Goal: Communication & Community: Answer question/provide support

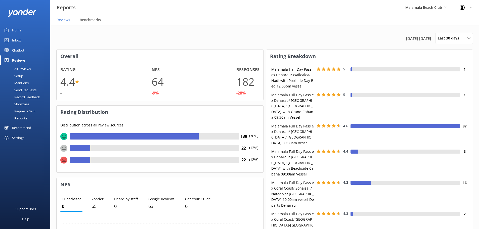
scroll to position [4, 4]
click at [423, 10] on span "Malamala Beach Club" at bounding box center [426, 8] width 42 height 6
click at [414, 80] on link "South Sea Cats" at bounding box center [424, 81] width 50 height 12
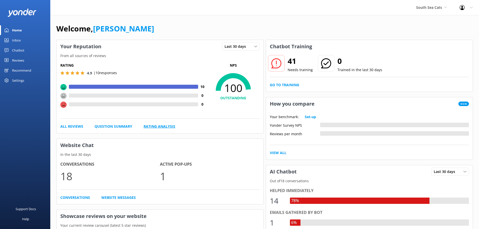
click at [160, 128] on link "Rating Analysis" at bounding box center [160, 127] width 32 height 6
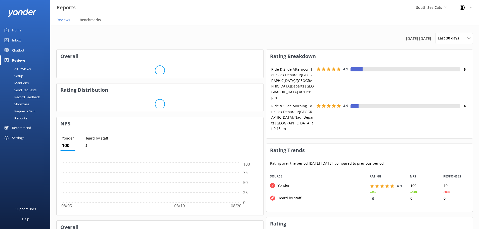
scroll to position [38, 203]
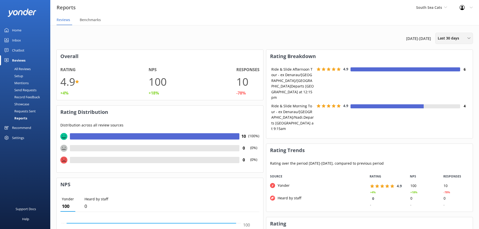
click at [443, 38] on span "Last 30 days" at bounding box center [450, 38] width 24 height 6
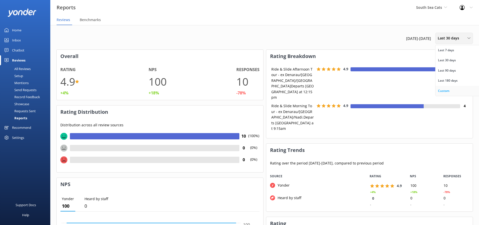
click at [446, 92] on div "Custom" at bounding box center [443, 91] width 11 height 5
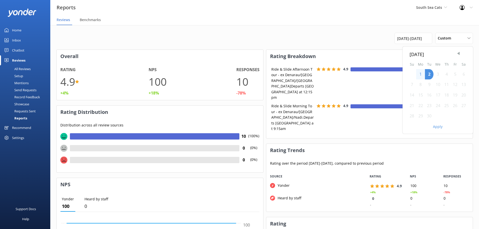
click at [459, 54] on span "Previous Month" at bounding box center [458, 53] width 5 height 5
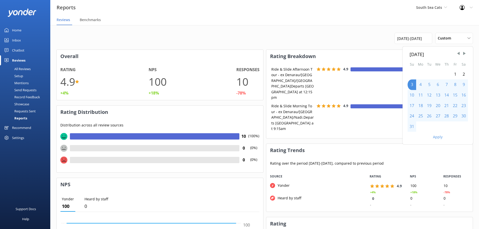
click at [455, 72] on div "1" at bounding box center [455, 74] width 9 height 11
click at [411, 129] on div "31" at bounding box center [412, 126] width 9 height 11
click at [437, 137] on button "Apply" at bounding box center [438, 137] width 10 height 4
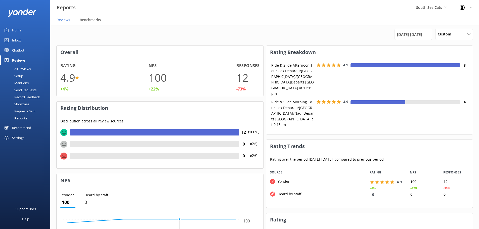
scroll to position [4, 0]
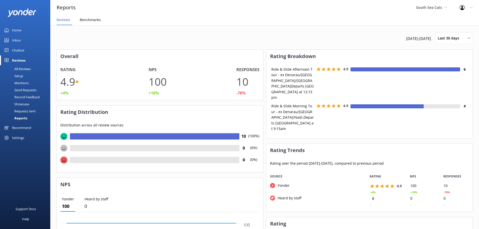
click at [98, 22] on span "Benchmarks" at bounding box center [90, 19] width 21 height 5
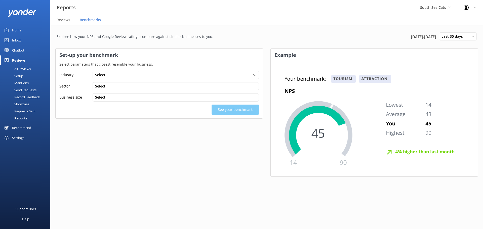
click at [27, 67] on div "All Reviews" at bounding box center [17, 68] width 28 height 7
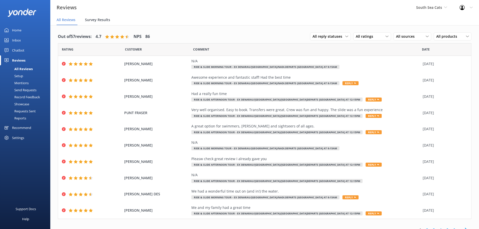
click at [93, 22] on span "Survey Results" at bounding box center [97, 19] width 25 height 5
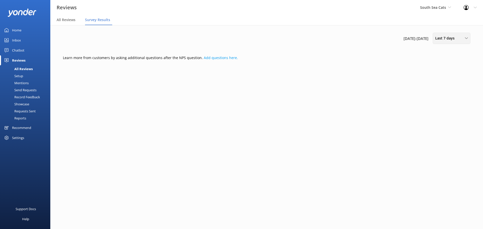
click at [450, 35] on span "Last 7 days" at bounding box center [446, 38] width 22 height 6
click at [442, 92] on div "Custom" at bounding box center [440, 91] width 11 height 5
click at [457, 53] on span "Previous Month" at bounding box center [455, 53] width 5 height 5
click at [454, 74] on div "1" at bounding box center [452, 74] width 9 height 11
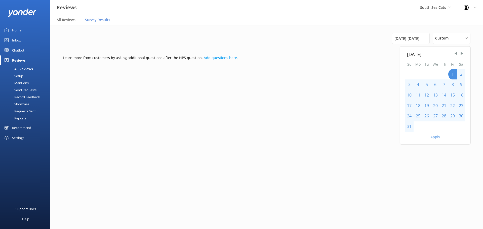
click at [410, 130] on div "31" at bounding box center [409, 126] width 9 height 11
click at [433, 137] on button "Apply" at bounding box center [435, 137] width 10 height 4
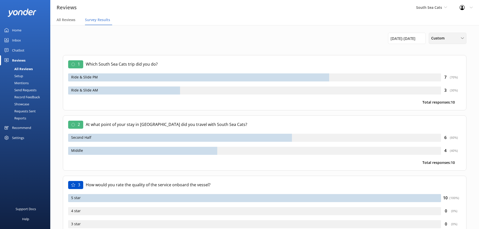
click at [437, 39] on span "Custom" at bounding box center [439, 38] width 16 height 6
click at [439, 89] on div "Custom" at bounding box center [437, 91] width 11 height 5
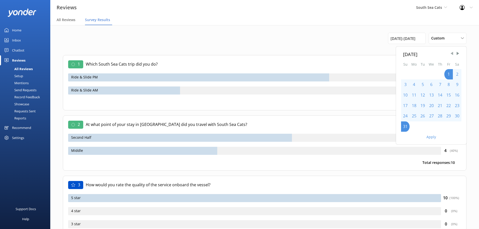
click at [451, 53] on span "Previous Month" at bounding box center [451, 53] width 5 height 5
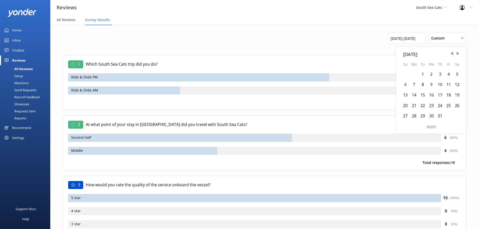
click at [419, 72] on div "1" at bounding box center [422, 74] width 9 height 11
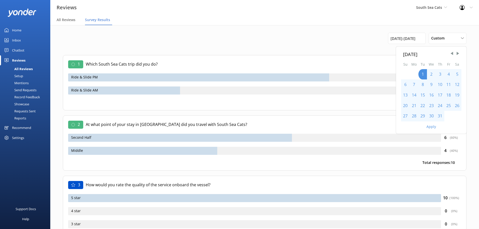
click at [439, 116] on div "31" at bounding box center [440, 116] width 9 height 11
click at [430, 128] on button "Apply" at bounding box center [432, 127] width 10 height 4
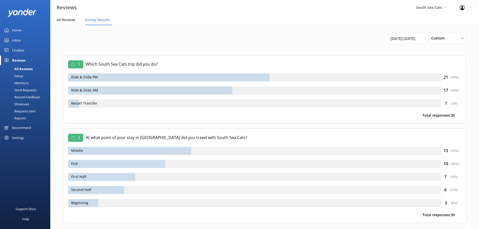
click at [69, 19] on span "All Reviews" at bounding box center [66, 19] width 19 height 5
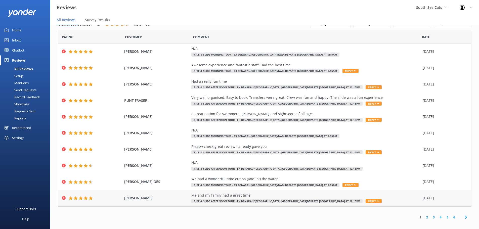
scroll to position [10, 0]
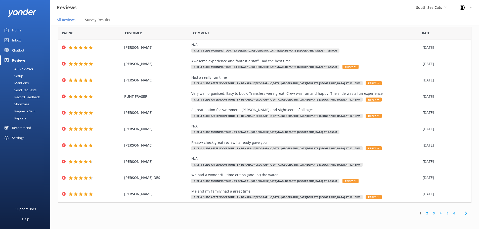
click at [465, 214] on icon at bounding box center [466, 213] width 6 height 6
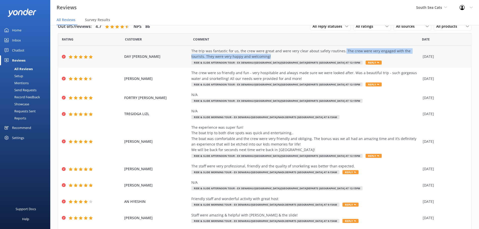
drag, startPoint x: 338, startPoint y: 50, endPoint x: 264, endPoint y: 56, distance: 74.6
click at [264, 56] on div "The trip was fantastic for us, the crew were great and were very clear about sa…" at bounding box center [305, 53] width 229 height 11
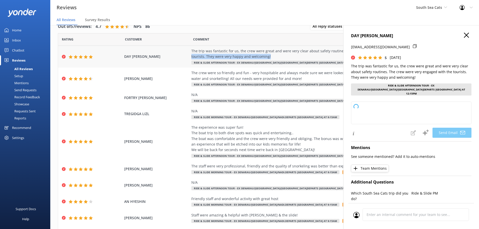
copy div "The crew were very engaged with the tourists. They were very happy and welcomin…"
type textarea "Thank you so much, DAY, for your wonderful review! We're thrilled to hear you h…"
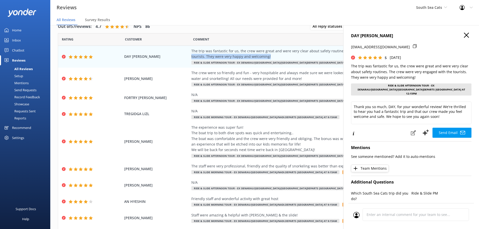
click at [464, 37] on icon "button" at bounding box center [466, 35] width 5 height 5
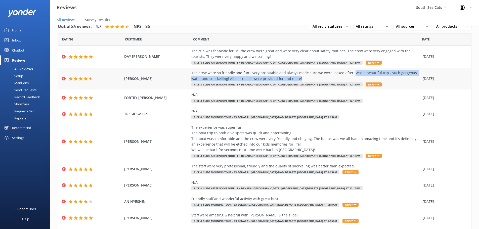
drag, startPoint x: 347, startPoint y: 73, endPoint x: 343, endPoint y: 77, distance: 6.2
click at [343, 77] on div "The crew were so friendly and fun - very hospitable and always made sure we wer…" at bounding box center [305, 75] width 229 height 11
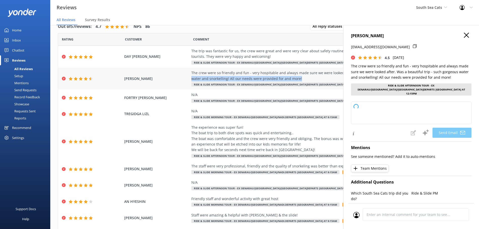
copy div "Was a beautiful trip - such gorgeous water and snorkelling! All our needs were …"
type textarea "Thank you so much, Russoniello! We're thrilled to hear you enjoyed your trip an…"
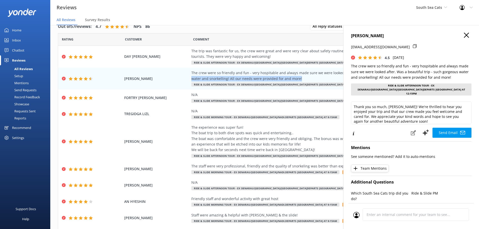
click at [464, 38] on button "button" at bounding box center [466, 36] width 5 height 6
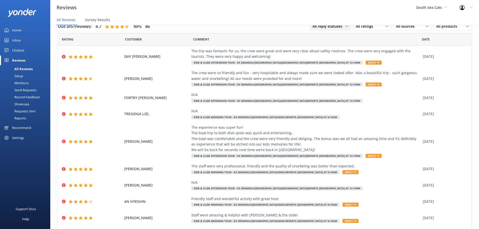
click at [336, 27] on span "All reply statuses" at bounding box center [329, 27] width 33 height 6
click at [397, 28] on span "All sources" at bounding box center [407, 27] width 22 height 6
click at [373, 27] on div "All ratings" at bounding box center [372, 27] width 35 height 6
click at [361, 65] on div "Detractors" at bounding box center [372, 67] width 23 height 5
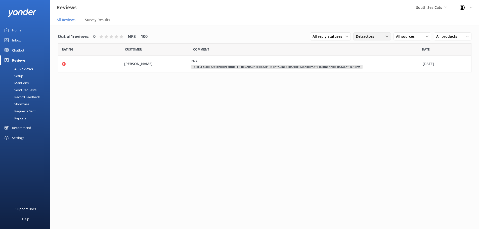
click at [361, 35] on span "Detractors" at bounding box center [366, 37] width 21 height 6
click at [359, 46] on div "All ratings" at bounding box center [363, 46] width 15 height 5
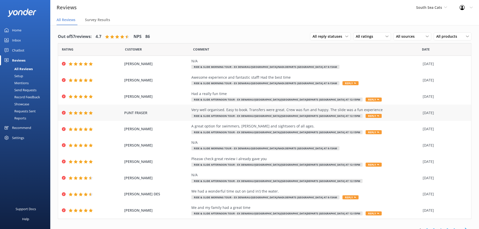
scroll to position [6, 0]
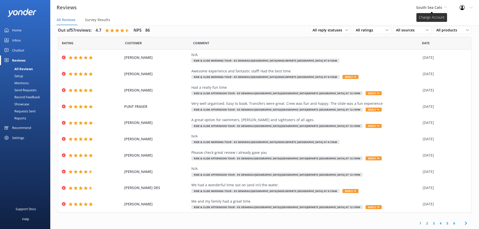
click at [427, 9] on span "South Sea Cats" at bounding box center [429, 7] width 26 height 5
click at [431, 36] on link "Malamala Beach Club" at bounding box center [435, 33] width 50 height 12
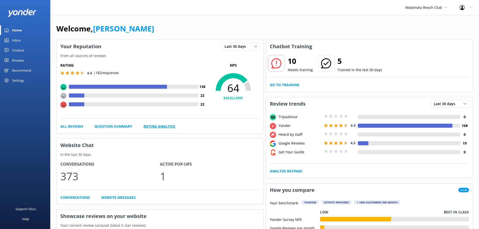
click at [166, 124] on link "Rating Analysis" at bounding box center [160, 127] width 32 height 6
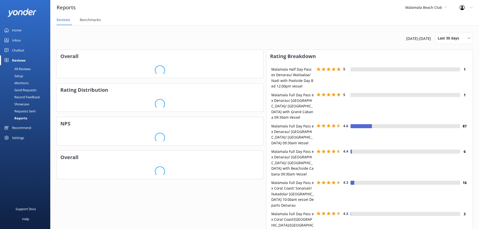
scroll to position [75, 203]
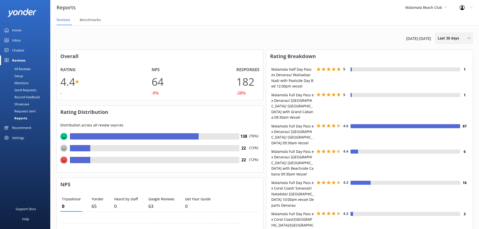
click at [446, 38] on span "Last 30 days" at bounding box center [450, 38] width 24 height 6
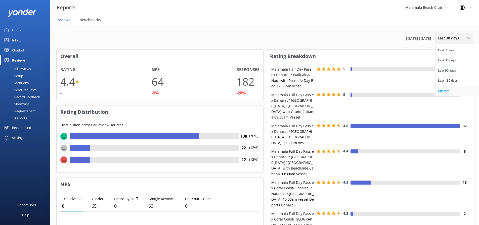
click at [443, 91] on div "Custom" at bounding box center [443, 91] width 11 height 5
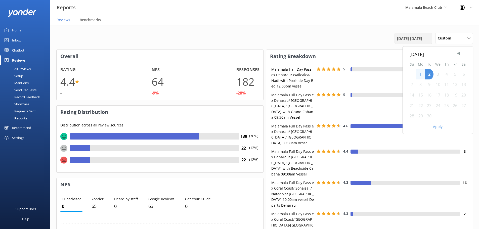
click at [411, 37] on span "3rd Aug 25 - 2nd Sep 25" at bounding box center [409, 38] width 25 height 6
click at [397, 40] on span "3rd Aug 25 - 2nd Sep 25" at bounding box center [409, 38] width 25 height 6
click at [457, 54] on span "Previous Month" at bounding box center [458, 53] width 5 height 5
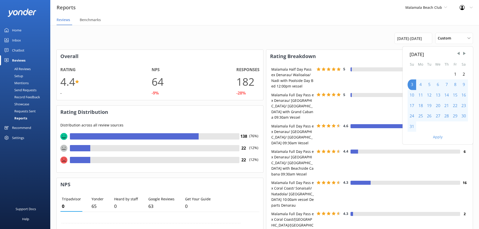
click at [456, 73] on div "1" at bounding box center [455, 74] width 9 height 11
click at [413, 129] on div "31" at bounding box center [412, 126] width 9 height 11
click at [431, 134] on div "Apply" at bounding box center [438, 136] width 70 height 9
click at [434, 136] on button "Apply" at bounding box center [438, 137] width 10 height 4
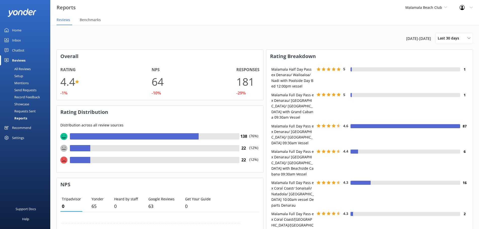
scroll to position [75, 203]
click at [448, 37] on span "Last 30 days" at bounding box center [450, 38] width 24 height 6
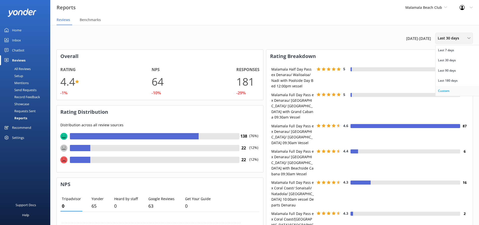
click at [449, 92] on div "Custom" at bounding box center [443, 91] width 11 height 5
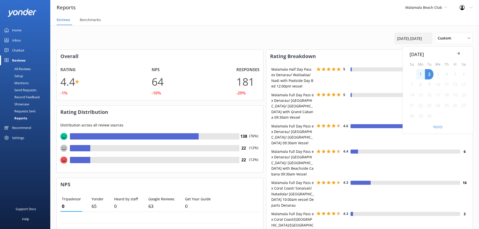
click at [408, 39] on span "[DATE] - [DATE]" at bounding box center [409, 38] width 25 height 6
click at [412, 39] on span "[DATE] - [DATE]" at bounding box center [409, 38] width 25 height 6
click at [457, 54] on span "Previous Month" at bounding box center [458, 53] width 5 height 5
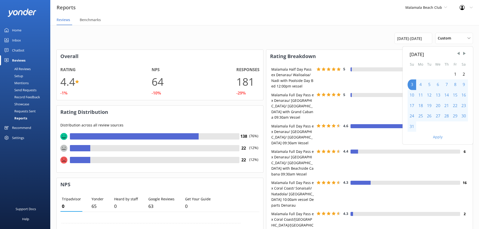
click at [450, 74] on div at bounding box center [446, 74] width 9 height 11
click at [454, 74] on div "1" at bounding box center [455, 74] width 9 height 11
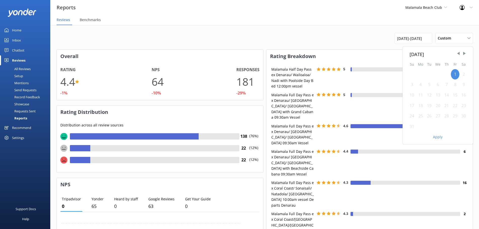
click at [408, 129] on div "31" at bounding box center [412, 126] width 9 height 11
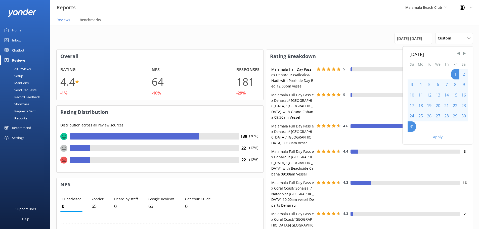
click at [437, 136] on button "Apply" at bounding box center [438, 137] width 10 height 4
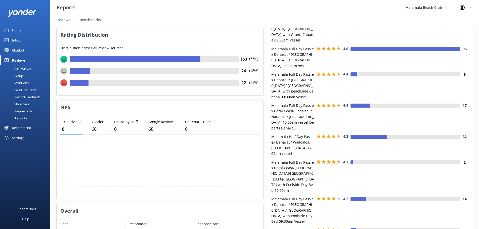
scroll to position [0, 0]
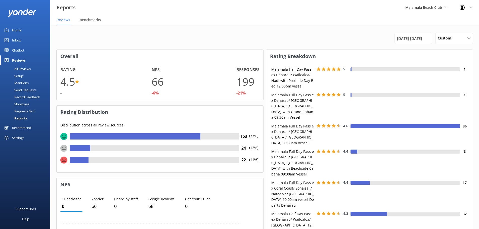
click at [25, 67] on div "All Reviews" at bounding box center [17, 68] width 28 height 7
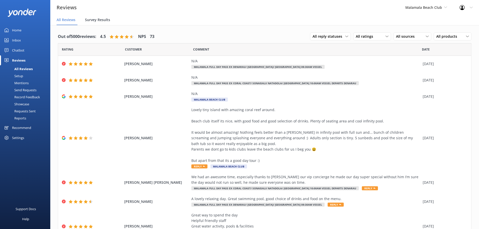
click at [99, 18] on span "Survey Results" at bounding box center [97, 19] width 25 height 5
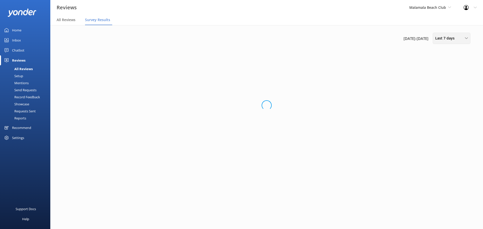
click at [437, 41] on div "Last 7 days Last 7 days Last 30 days Last 90 days Last 180 days Custom" at bounding box center [452, 38] width 38 height 11
click at [438, 85] on link "Last 180 days" at bounding box center [455, 81] width 45 height 10
click at [435, 35] on div "Last 180 days Last 7 days Last 30 days Last 90 days Last 180 days Custom" at bounding box center [452, 38] width 38 height 11
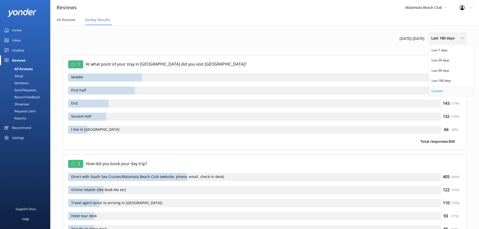
click at [439, 92] on div "Custom" at bounding box center [437, 91] width 11 height 5
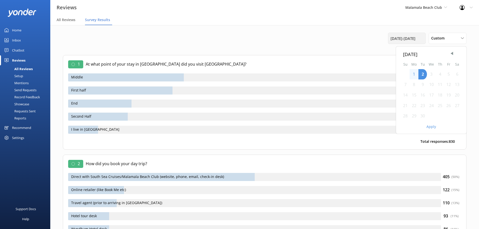
click at [393, 41] on span "6th Mar 25 - 2nd Sep 25" at bounding box center [403, 38] width 25 height 6
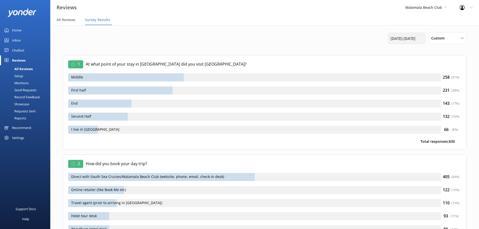
click at [416, 42] on div "6th Mar 25 - 2nd Sep 25" at bounding box center [407, 38] width 38 height 11
click at [412, 41] on span "6th Mar 25 - 2nd Sep 25" at bounding box center [403, 38] width 25 height 6
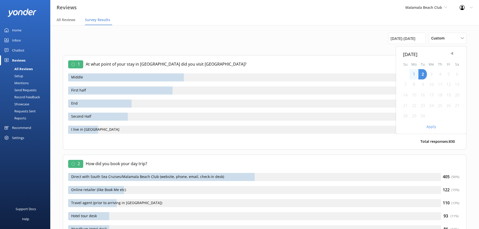
click at [450, 54] on span "Previous Month" at bounding box center [451, 53] width 5 height 5
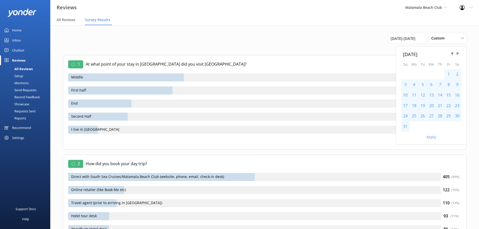
click at [448, 70] on div "1" at bounding box center [448, 74] width 9 height 11
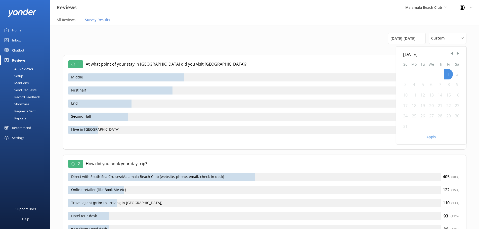
click at [407, 125] on div "31" at bounding box center [405, 126] width 9 height 11
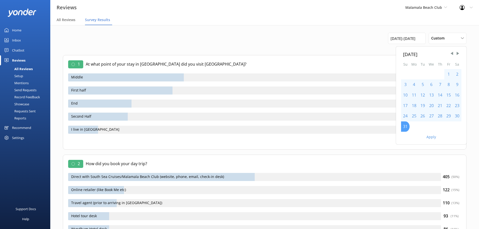
click at [407, 125] on div "31" at bounding box center [405, 126] width 9 height 11
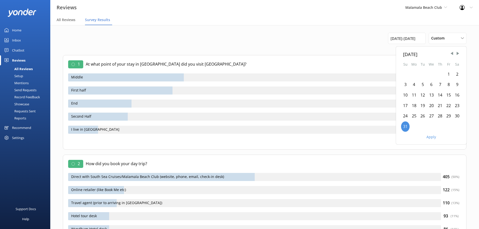
click at [451, 72] on div "1" at bounding box center [448, 74] width 9 height 11
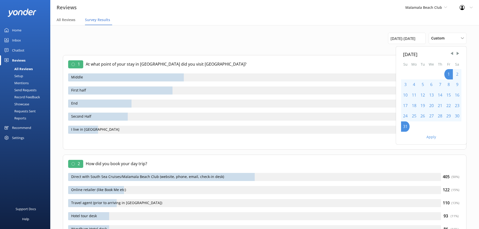
click at [428, 138] on button "Apply" at bounding box center [432, 137] width 10 height 4
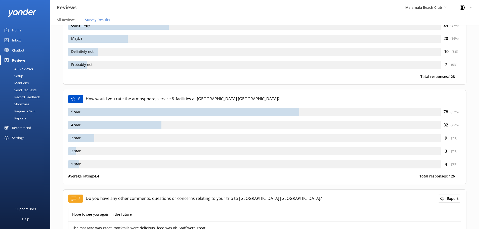
scroll to position [1462, 0]
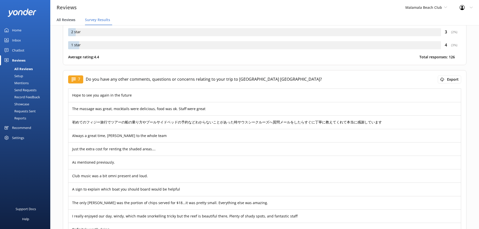
click at [76, 21] on div "All Reviews" at bounding box center [67, 20] width 21 height 10
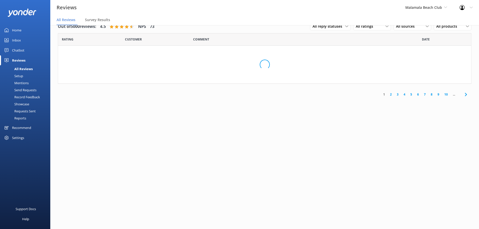
scroll to position [10, 0]
click at [90, 17] on div "Survey Results" at bounding box center [98, 20] width 27 height 10
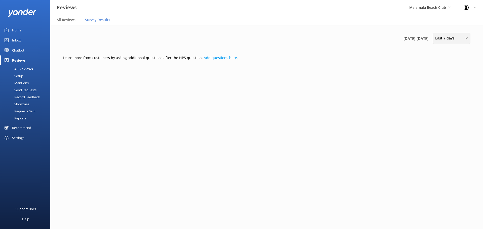
drag, startPoint x: 441, startPoint y: 41, endPoint x: 441, endPoint y: 69, distance: 27.9
click at [441, 41] on div "Last 7 days Last 7 days Last 30 days Last 90 days Last 180 days Custom" at bounding box center [452, 38] width 38 height 11
click at [444, 86] on link "Custom" at bounding box center [455, 91] width 45 height 10
click at [419, 38] on span "26th Aug 25 - 2nd Sep 25" at bounding box center [406, 38] width 25 height 6
click at [407, 36] on span "26th Aug 25 - 2nd Sep 25" at bounding box center [406, 38] width 25 height 6
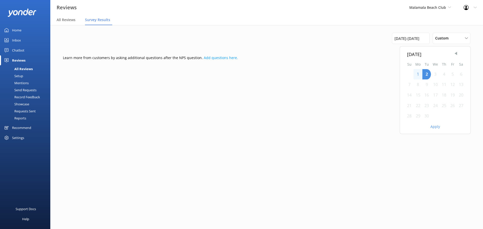
click at [456, 54] on span "Previous Month" at bounding box center [455, 53] width 5 height 5
click at [452, 72] on div "1" at bounding box center [452, 74] width 9 height 11
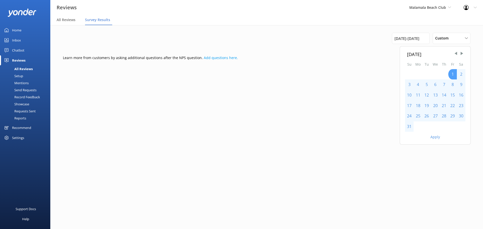
click at [453, 73] on div "1" at bounding box center [452, 74] width 9 height 11
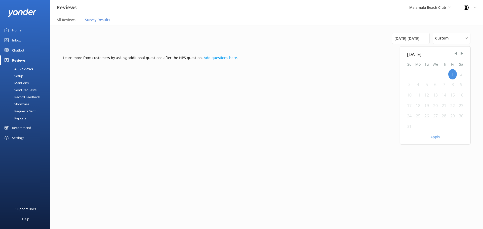
drag, startPoint x: 407, startPoint y: 130, endPoint x: 410, endPoint y: 130, distance: 2.8
click at [408, 130] on div "31" at bounding box center [409, 126] width 9 height 11
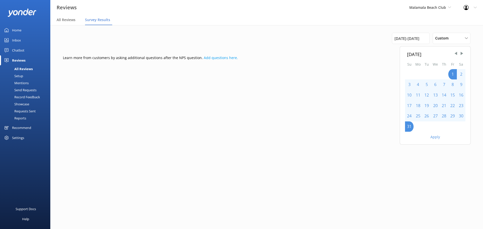
click at [436, 142] on div "August 2025 Su Mo Tu We Th Fr Sa 1 2 3 4 5 6 7 8 9 10 11 12 13 14 15 16 17 18 1…" at bounding box center [435, 96] width 70 height 98
click at [434, 139] on button "Apply" at bounding box center [435, 137] width 10 height 4
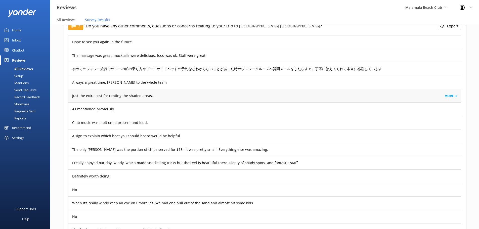
scroll to position [1516, 0]
click at [116, 98] on p "Just the extra cost for renting the shaded areas…." at bounding box center [113, 96] width 83 height 6
click at [448, 95] on link "MORE ➜" at bounding box center [451, 95] width 13 height 5
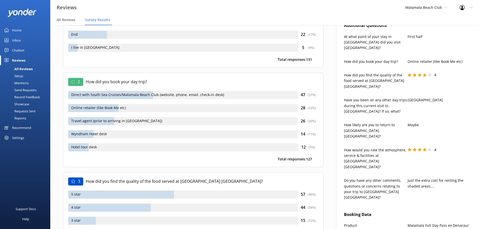
scroll to position [0, 0]
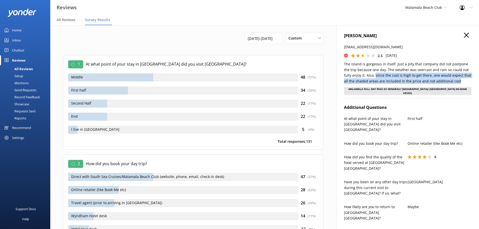
drag, startPoint x: 449, startPoint y: 80, endPoint x: 367, endPoint y: 75, distance: 82.4
click at [367, 75] on p "The Island is gorgeous in itself. Just a pity that company did not postpone the…" at bounding box center [407, 72] width 127 height 23
copy p "since the cost is high to get there, one would expect that all the shaded areas…"
click at [466, 36] on icon at bounding box center [466, 35] width 5 height 5
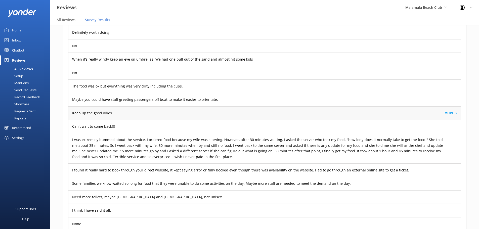
scroll to position [1660, 0]
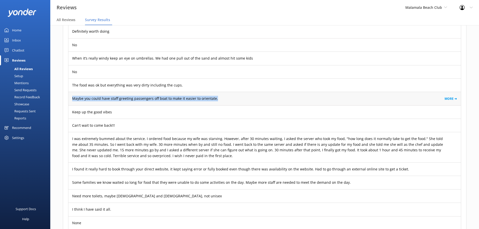
drag, startPoint x: 216, startPoint y: 98, endPoint x: 73, endPoint y: 104, distance: 142.7
click at [73, 104] on div "Maybe you could have staff greeting passengers off boat to make it easier to or…" at bounding box center [264, 98] width 393 height 13
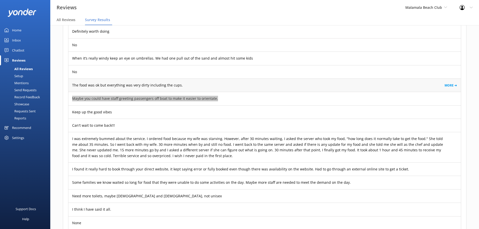
scroll to position [1635, 0]
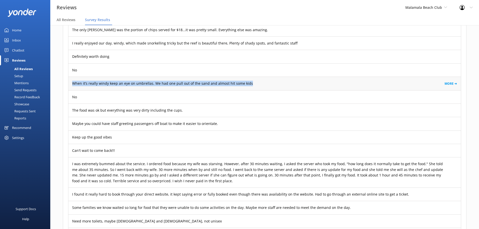
drag, startPoint x: 248, startPoint y: 83, endPoint x: 73, endPoint y: 86, distance: 175.3
click at [73, 86] on div "When it’s really windy keep an eye on umbrellas. We had one pull out of the san…" at bounding box center [264, 83] width 393 height 13
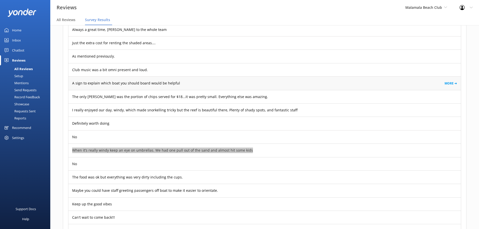
scroll to position [1569, 0]
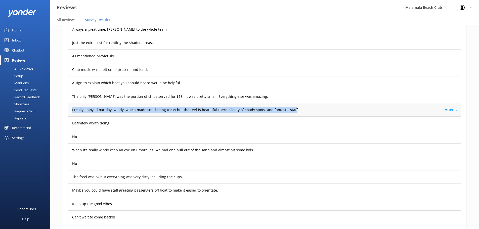
drag, startPoint x: 290, startPoint y: 111, endPoint x: 71, endPoint y: 112, distance: 219.3
click at [71, 112] on div "I really enjoyed our day, windy, which made snorkelling tricky but the reef is …" at bounding box center [264, 109] width 393 height 13
copy p "I really enjoyed our day, windy, which made snorkelling tricky but the reef is …"
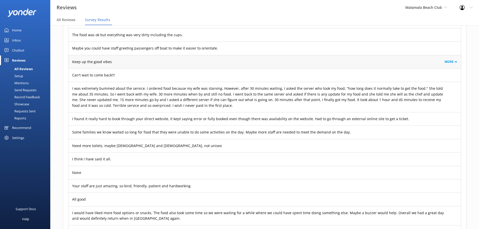
scroll to position [1711, 0]
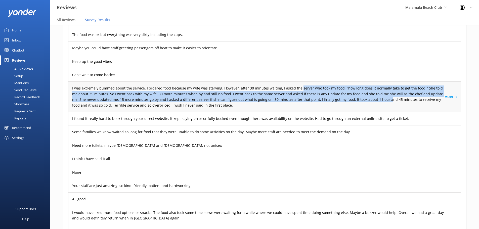
drag, startPoint x: 369, startPoint y: 100, endPoint x: 235, endPoint y: 96, distance: 134.1
click at [235, 96] on p "I was extremely bummed about the service. I ordered food because my wife was st…" at bounding box center [258, 97] width 372 height 23
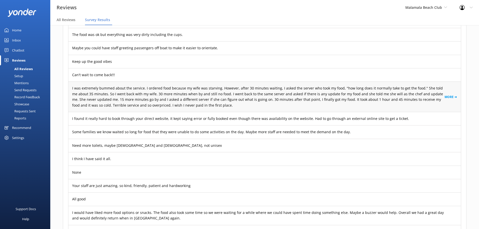
click at [204, 106] on p "I was extremely bummed about the service. I ordered food because my wife was st…" at bounding box center [258, 97] width 372 height 23
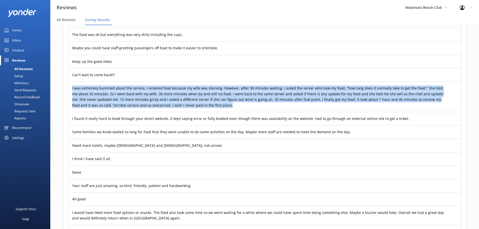
drag, startPoint x: 205, startPoint y: 106, endPoint x: 66, endPoint y: 91, distance: 140.2
click at [66, 91] on div "7 Do you have any other comments, questions or concerns relating to your trip t…" at bounding box center [265, 188] width 404 height 734
copy p "I was extremely bummed about the service. I ordered food because my wife was st…"
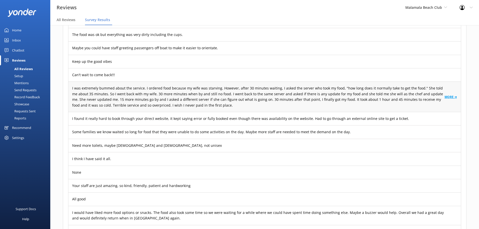
click at [447, 95] on link "MORE ➜" at bounding box center [451, 97] width 13 height 5
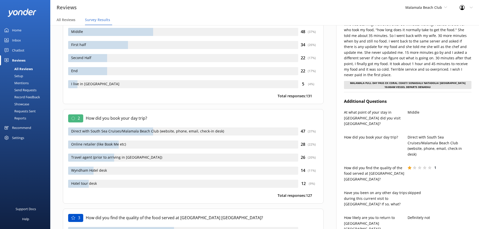
scroll to position [0, 0]
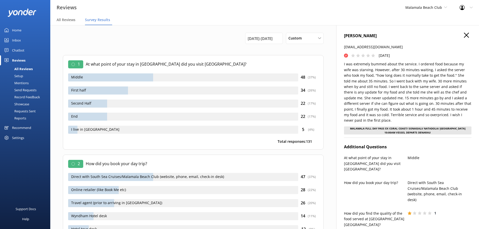
click at [465, 34] on use at bounding box center [466, 35] width 5 height 5
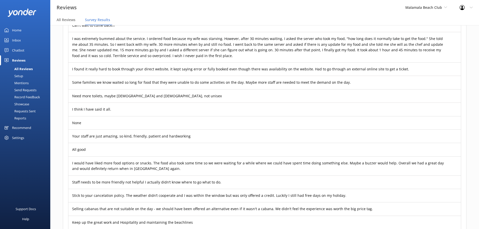
scroll to position [1759, 0]
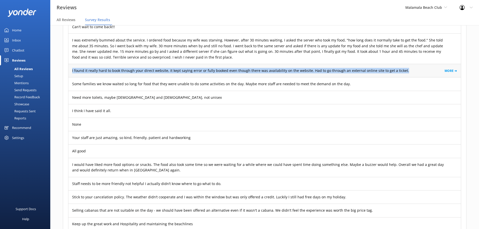
drag, startPoint x: 399, startPoint y: 70, endPoint x: 68, endPoint y: 75, distance: 330.2
click at [68, 75] on div "I found it really hard to book through your direct website, it kept saying erro…" at bounding box center [264, 70] width 393 height 13
copy p "I found it really hard to book through your direct website, it kept saying erro…"
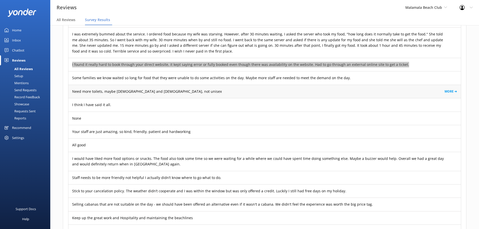
scroll to position [1765, 0]
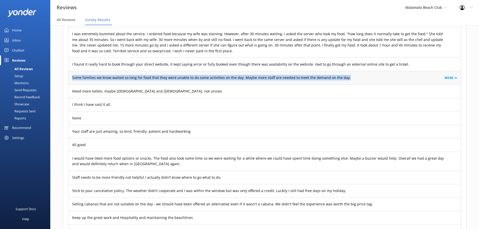
drag, startPoint x: 346, startPoint y: 76, endPoint x: 71, endPoint y: 78, distance: 274.9
click at [71, 78] on div "Some families we know waited so long for food that they were unable to do some …" at bounding box center [264, 77] width 393 height 13
copy p "Some families we know waited so long for food that they were unable to do some …"
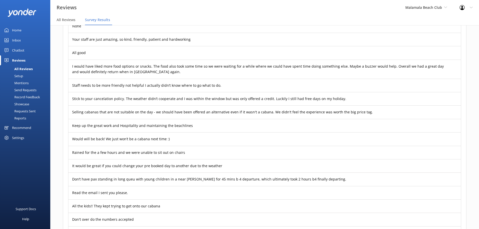
scroll to position [1858, 0]
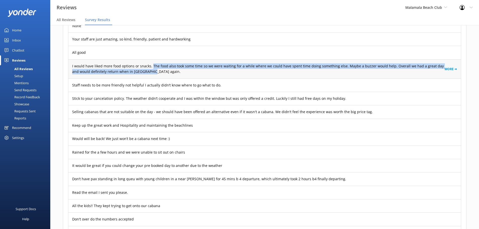
drag, startPoint x: 151, startPoint y: 66, endPoint x: 347, endPoint y: 74, distance: 195.8
click at [347, 74] on p "I would have liked more food options or snacks. The food also took some time so…" at bounding box center [258, 68] width 372 height 11
copy p "The food also took some time so we were waiting for a while where we could have…"
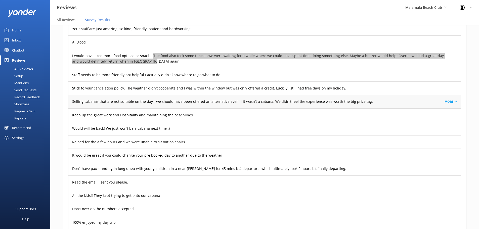
scroll to position [1868, 0]
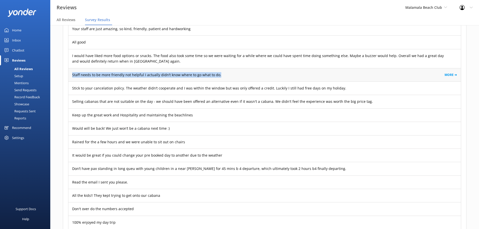
drag, startPoint x: 218, startPoint y: 75, endPoint x: 71, endPoint y: 76, distance: 147.1
click at [71, 76] on div "Staff needs to be more friendly not helpful I actually didn’t know where to go …" at bounding box center [264, 74] width 393 height 13
copy p "Staff needs to be more friendly not helpful I actually didn’t know where to go …"
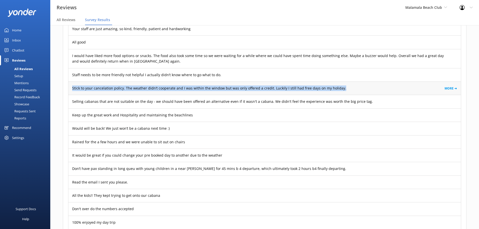
drag, startPoint x: 338, startPoint y: 86, endPoint x: 71, endPoint y: 87, distance: 266.6
click at [71, 87] on div "Stick to your cancelation policy. The weather didn’t cooperate and I was within…" at bounding box center [264, 87] width 393 height 13
copy p "Stick to your cancelation policy. The weather didn’t cooperate and I was within…"
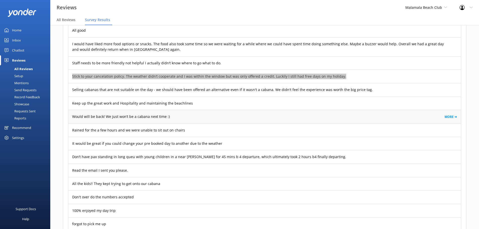
scroll to position [1880, 0]
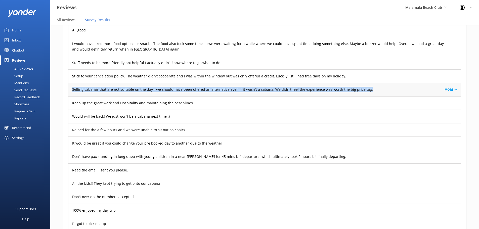
drag, startPoint x: 364, startPoint y: 91, endPoint x: 71, endPoint y: 91, distance: 293.2
click at [71, 91] on div "Selling cabanas that are not suitable on the day - we should have been offered …" at bounding box center [264, 89] width 393 height 13
copy p "Selling cabanas that are not suitable on the day - we should have been offered …"
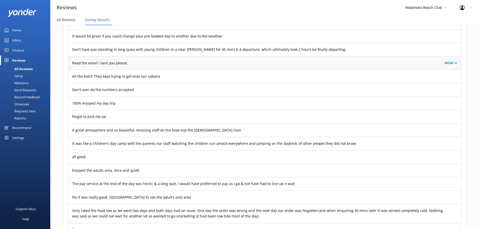
scroll to position [1987, 0]
drag, startPoint x: 159, startPoint y: 75, endPoint x: 72, endPoint y: 76, distance: 87.0
click at [72, 76] on div "All the kids!! They kept trying to get onto our cabana MORE ➜" at bounding box center [264, 75] width 393 height 13
copy p "All the kids!! They kept trying to get onto our cabana"
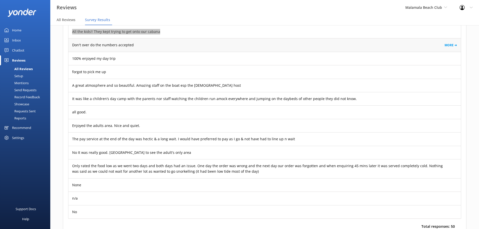
scroll to position [2038, 0]
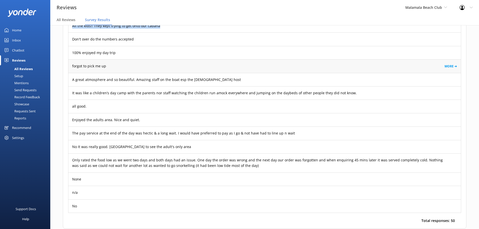
click at [112, 66] on div "forgot to pick me up MORE ➜" at bounding box center [264, 65] width 393 height 13
click at [449, 64] on link "MORE ➜" at bounding box center [451, 66] width 13 height 5
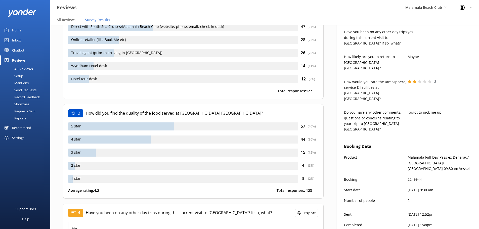
scroll to position [151, 0]
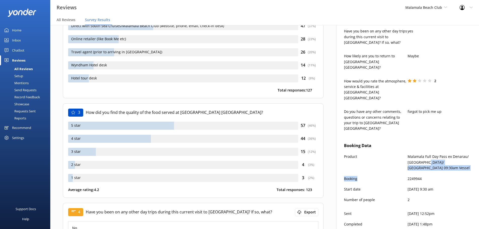
drag, startPoint x: 424, startPoint y: 139, endPoint x: 406, endPoint y: 143, distance: 18.7
click at [406, 143] on div "Booking Data Product Malamala Full Day Pass ex Denarau/ Wailoaloa/ Nadi 09:30am…" at bounding box center [407, 174] width 127 height 68
click at [416, 176] on p "2249944" at bounding box center [440, 179] width 64 height 6
drag, startPoint x: 422, startPoint y: 142, endPoint x: 407, endPoint y: 143, distance: 15.9
click at [407, 176] on div "Booking 2249944" at bounding box center [407, 181] width 127 height 11
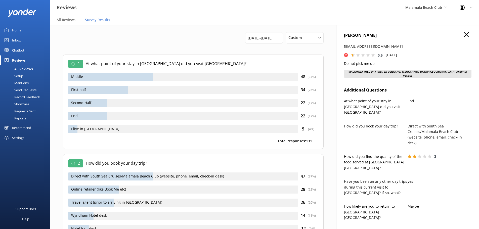
scroll to position [0, 0]
click at [466, 35] on icon at bounding box center [466, 35] width 5 height 5
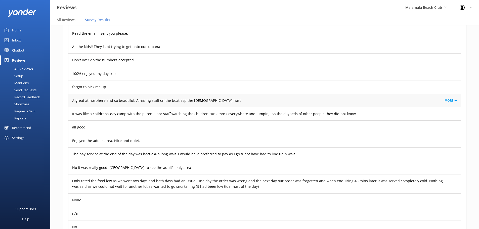
scroll to position [2012, 0]
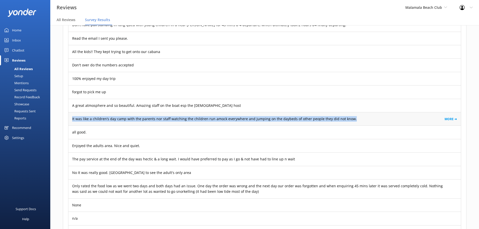
drag, startPoint x: 71, startPoint y: 120, endPoint x: 348, endPoint y: 123, distance: 276.6
click at [348, 123] on div "It was like a children’s day camp with the parents nor staff watching the child…" at bounding box center [264, 118] width 393 height 13
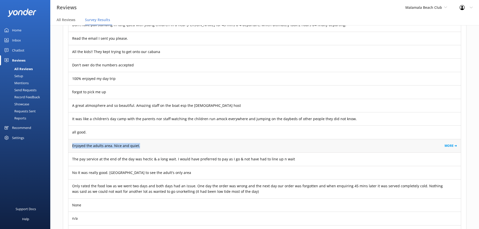
drag, startPoint x: 74, startPoint y: 147, endPoint x: 144, endPoint y: 151, distance: 69.5
click at [144, 151] on div "Enjoyed the adults area. Nice and quiet. MORE ➜" at bounding box center [264, 145] width 393 height 13
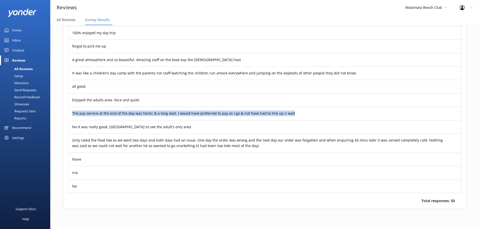
drag, startPoint x: 287, startPoint y: 112, endPoint x: 58, endPoint y: 108, distance: 229.6
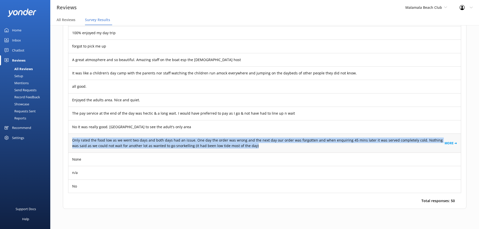
drag, startPoint x: 73, startPoint y: 140, endPoint x: 251, endPoint y: 147, distance: 178.9
click at [251, 147] on p "Only rated the food low as we went two days and both days had an issue. One day…" at bounding box center [258, 143] width 372 height 11
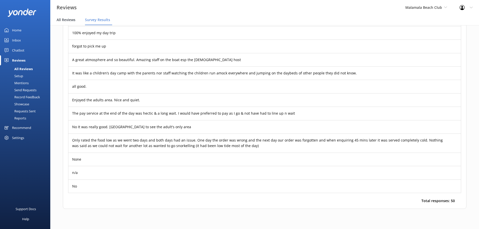
click at [57, 20] on nav "All Reviews Survey Results" at bounding box center [264, 20] width 429 height 10
click at [64, 20] on span "All Reviews" at bounding box center [66, 19] width 19 height 5
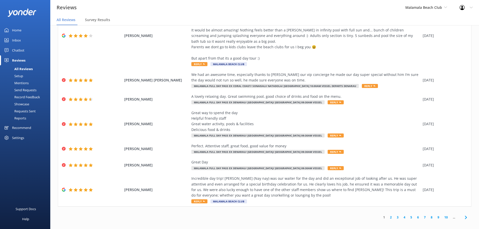
scroll to position [96, 0]
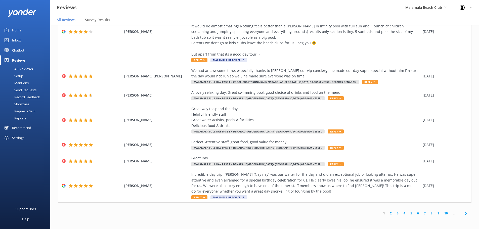
click at [460, 212] on span at bounding box center [465, 213] width 11 height 11
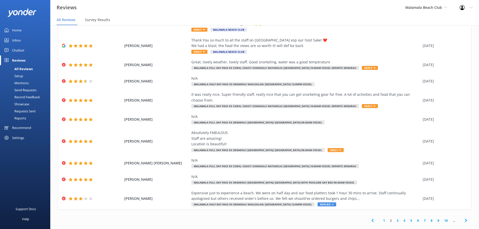
scroll to position [57, 0]
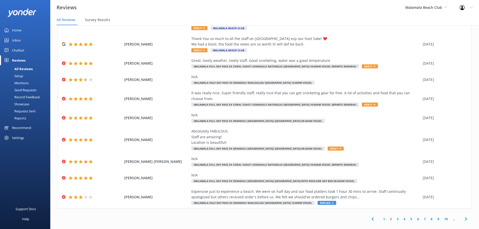
click at [372, 216] on icon at bounding box center [373, 219] width 6 height 6
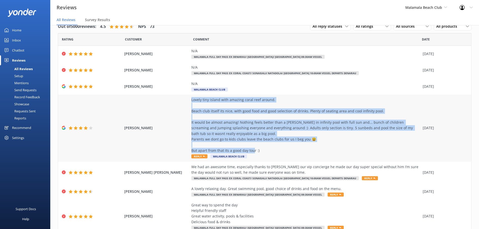
drag, startPoint x: 259, startPoint y: 150, endPoint x: 186, endPoint y: 103, distance: 86.4
click at [191, 101] on div "Lovely tiny island with amazing coral reef around. Beach club itself its nice, …" at bounding box center [305, 125] width 229 height 56
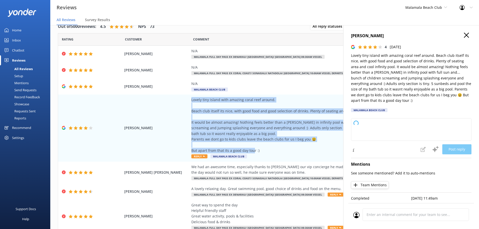
type textarea "Thank you so much for your feedback and for sharing your experience with us! We…"
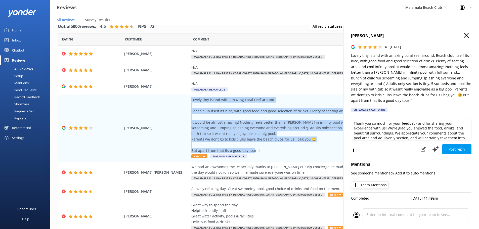
click at [464, 34] on icon "button" at bounding box center [466, 35] width 5 height 5
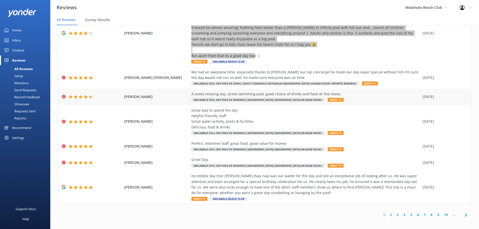
scroll to position [96, 0]
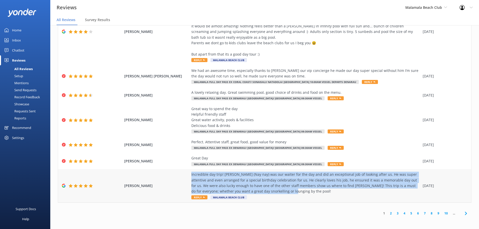
drag, startPoint x: 264, startPoint y: 191, endPoint x: 183, endPoint y: 172, distance: 83.4
click at [183, 172] on div "Nicholas Walkden-Brown Incredible day trip! Ian (Nay nay) was our waiter for th…" at bounding box center [264, 185] width 413 height 33
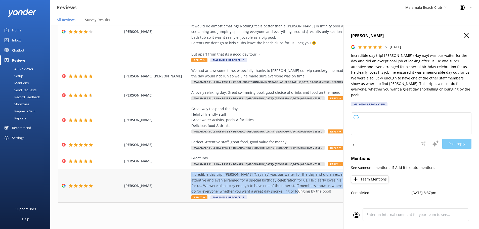
type textarea "Thank you so much for your wonderful review! We’re thrilled to hear you had suc…"
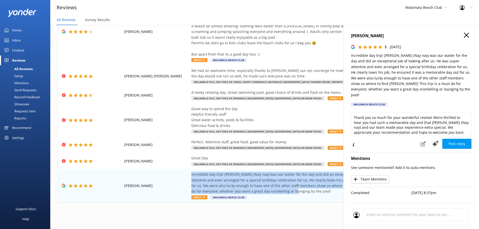
click at [465, 35] on icon "button" at bounding box center [466, 35] width 5 height 5
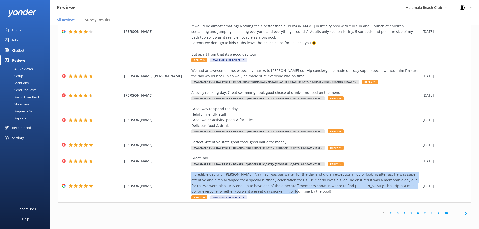
click at [463, 213] on icon at bounding box center [466, 213] width 6 height 6
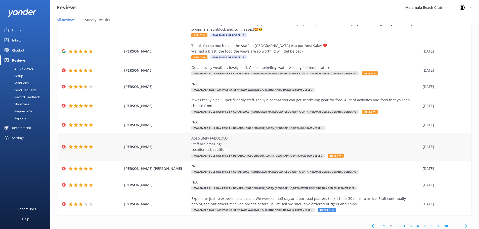
scroll to position [57, 0]
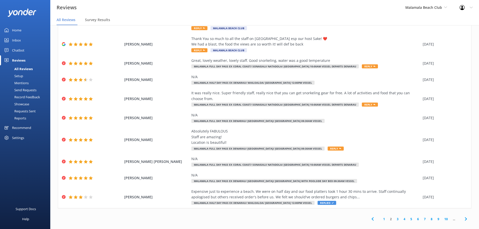
click at [435, 217] on link "9" at bounding box center [438, 219] width 7 height 5
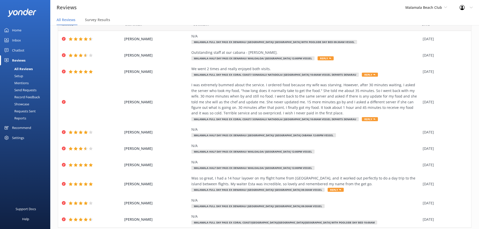
scroll to position [40, 0]
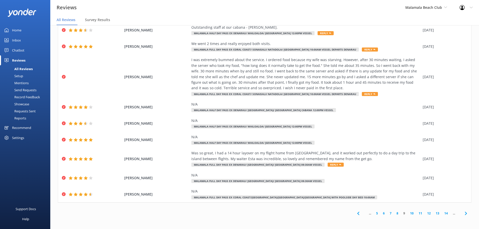
click at [442, 212] on link "14" at bounding box center [446, 213] width 9 height 5
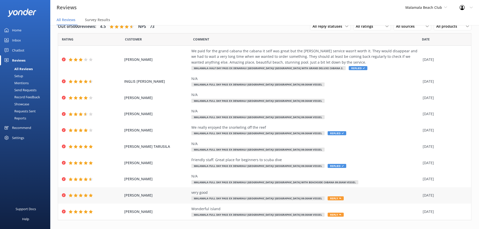
scroll to position [18, 0]
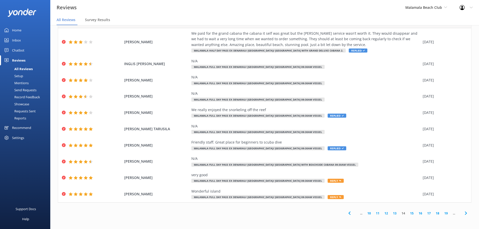
click at [443, 214] on link "19" at bounding box center [446, 213] width 9 height 5
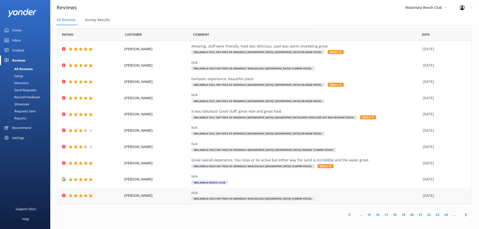
scroll to position [6, 0]
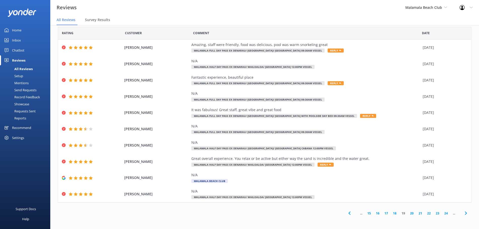
click at [463, 214] on icon at bounding box center [466, 213] width 6 height 6
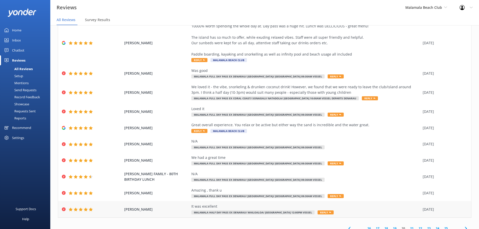
scroll to position [25, 0]
click at [460, 216] on div "EDWARDS KAREN It was excellent Malamala Half Day Pass ex Denarau/ Wailoaloa/ Na…" at bounding box center [264, 209] width 413 height 16
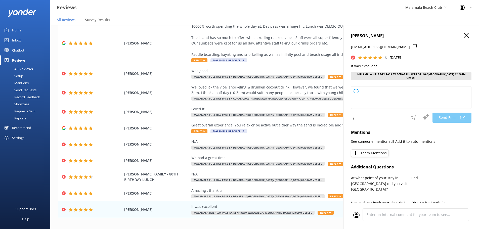
scroll to position [10, 0]
type textarea "Thank you so much for your kind words, Edwards! We're thrilled to hear you had …"
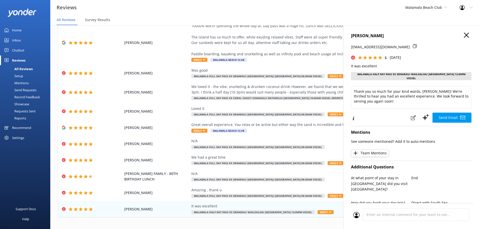
click at [464, 35] on icon "button" at bounding box center [466, 35] width 5 height 5
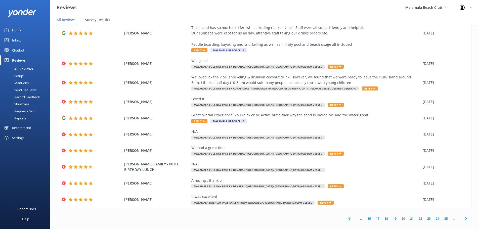
scroll to position [40, 0]
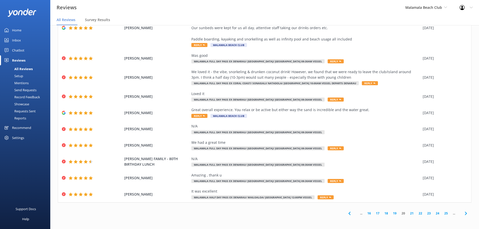
click at [463, 216] on icon at bounding box center [466, 213] width 6 height 6
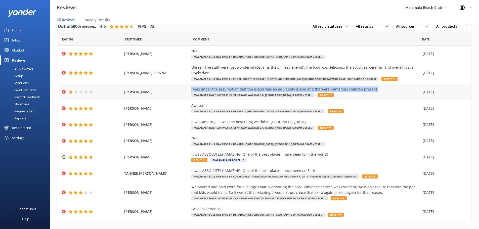
drag, startPoint x: 369, startPoint y: 90, endPoint x: 187, endPoint y: 88, distance: 181.6
click at [187, 88] on div "THOMPSON LISA I was under the assumption that the island was an adult only isla…" at bounding box center [264, 92] width 413 height 16
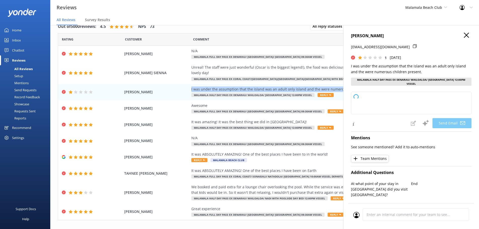
type textarea "Dear Thompson, Thank you for your feedback. We’re sorry for any confusion regar…"
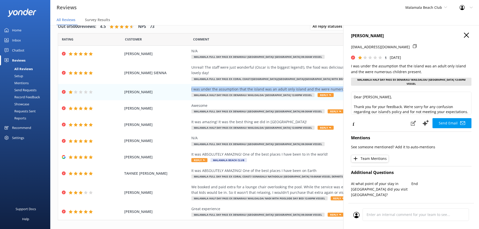
click at [464, 34] on icon "button" at bounding box center [466, 35] width 5 height 5
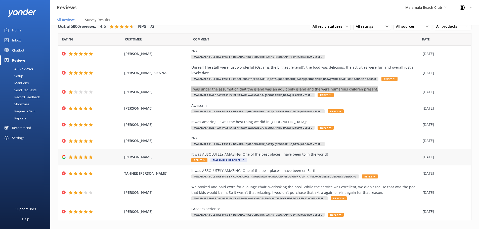
scroll to position [18, 0]
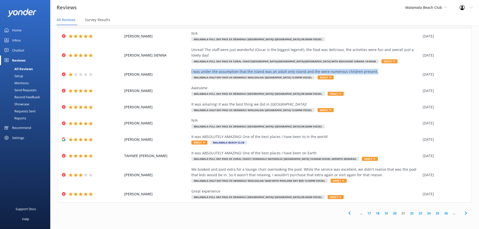
click at [347, 211] on icon at bounding box center [350, 213] width 6 height 6
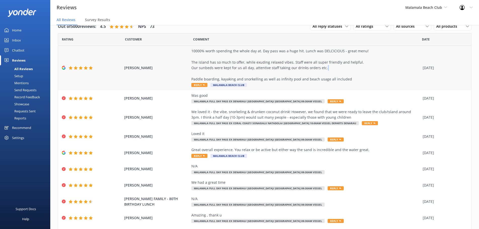
drag, startPoint x: 323, startPoint y: 68, endPoint x: 251, endPoint y: 71, distance: 72.3
click at [251, 71] on div "10000% worth spending the whole day at. Day pass was a huge hit. Lunch was DELC…" at bounding box center [305, 65] width 229 height 34
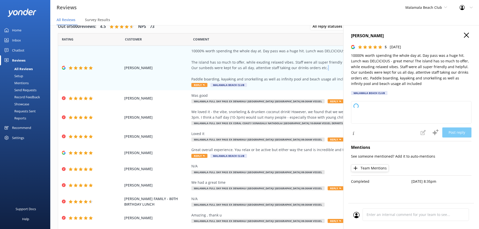
click at [468, 33] on icon "button" at bounding box center [466, 35] width 5 height 5
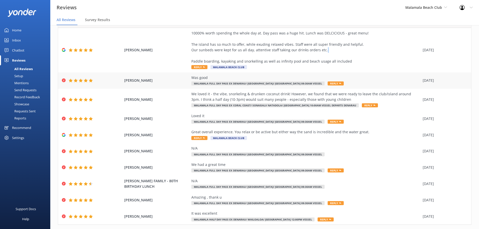
scroll to position [40, 0]
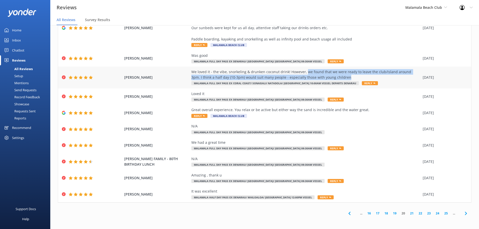
drag, startPoint x: 302, startPoint y: 72, endPoint x: 336, endPoint y: 80, distance: 34.7
click at [336, 80] on div "We loved it - the vibe, snorkeling & drunken coconut drink! However, we found t…" at bounding box center [305, 74] width 229 height 11
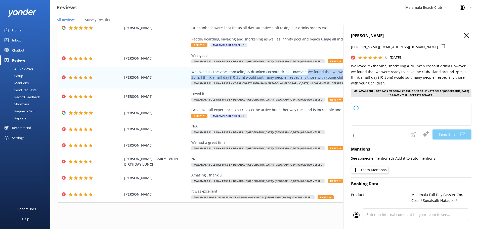
click at [464, 36] on use "button" at bounding box center [466, 35] width 5 height 5
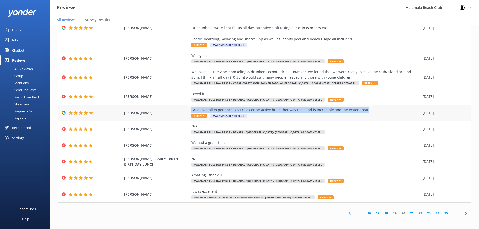
drag, startPoint x: 362, startPoint y: 109, endPoint x: 190, endPoint y: 111, distance: 172.5
click at [191, 111] on div "Great overall experience. You relax or be active but either way the sand is inc…" at bounding box center [305, 110] width 229 height 6
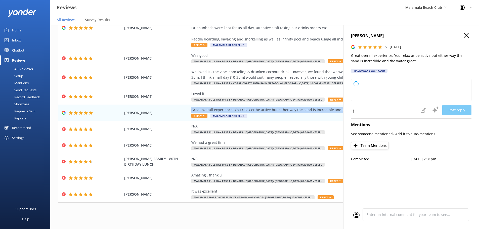
click at [468, 36] on icon "button" at bounding box center [466, 35] width 5 height 5
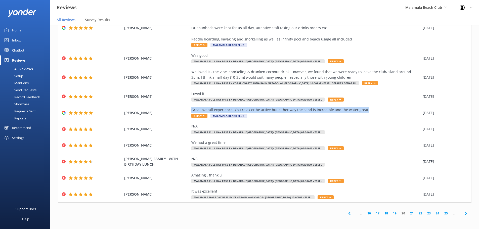
click at [348, 211] on icon at bounding box center [350, 213] width 6 height 6
click at [347, 213] on icon at bounding box center [350, 213] width 6 height 6
click at [408, 212] on link "19" at bounding box center [412, 213] width 9 height 5
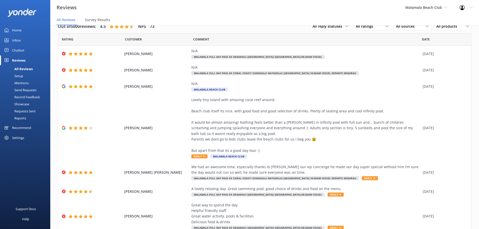
scroll to position [96, 0]
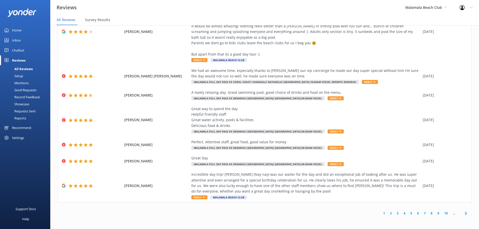
click at [442, 212] on link "10" at bounding box center [446, 213] width 9 height 5
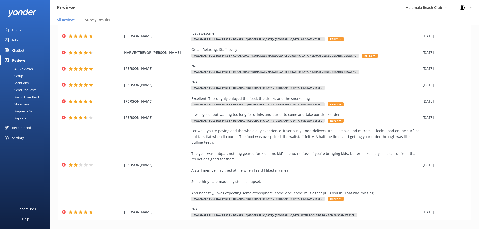
scroll to position [63, 0]
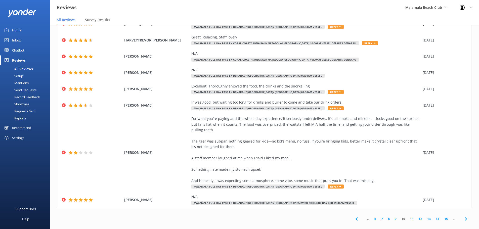
click at [442, 217] on link "15" at bounding box center [446, 219] width 9 height 5
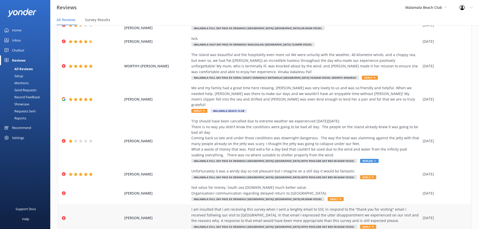
scroll to position [85, 0]
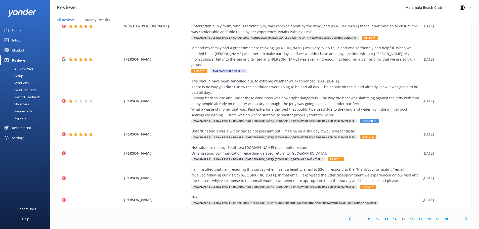
click at [433, 217] on link "19" at bounding box center [437, 219] width 9 height 5
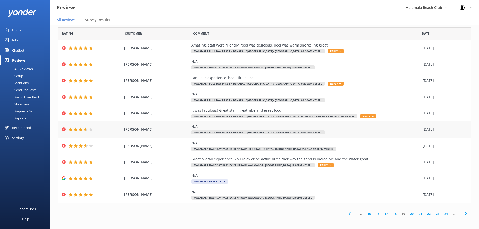
scroll to position [6, 0]
click at [347, 213] on icon at bounding box center [350, 213] width 6 height 6
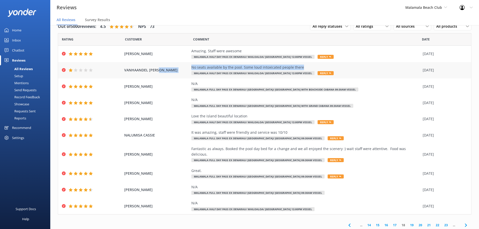
drag, startPoint x: 304, startPoint y: 66, endPoint x: 185, endPoint y: 70, distance: 119.0
click at [185, 70] on div "VANHAANDEL CAROL No seats available by the pool. Some loud intoxicated people t…" at bounding box center [264, 70] width 413 height 16
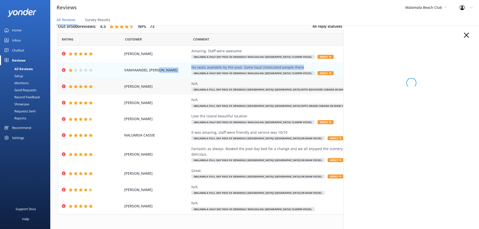
copy div "No seats available by the pool. Some loud intoxicated people there"
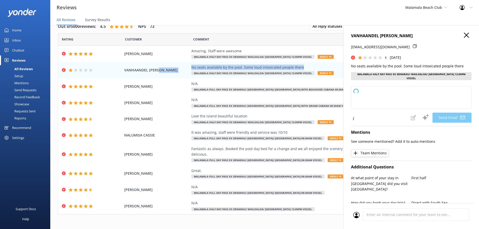
type textarea "Dear VANHAANDEL, Thank you for sharing your feedback. We're sorry to hear about…"
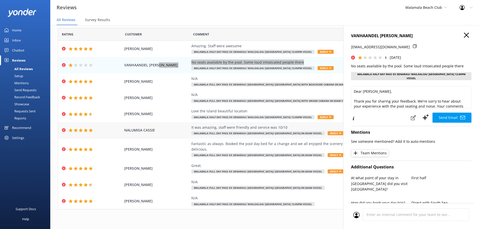
scroll to position [6, 0]
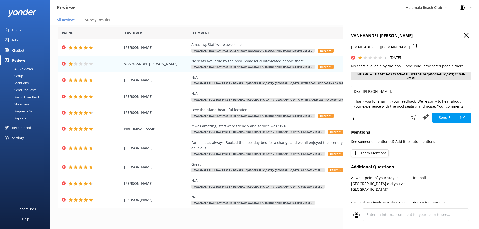
click at [467, 34] on h4 "VANHAANDEL CAROL" at bounding box center [411, 36] width 120 height 7
click at [466, 34] on h4 "VANHAANDEL CAROL" at bounding box center [411, 36] width 120 height 7
click at [464, 35] on use "button" at bounding box center [466, 35] width 5 height 5
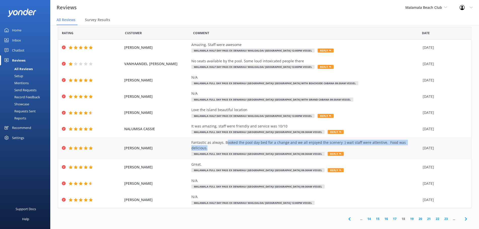
drag, startPoint x: 414, startPoint y: 142, endPoint x: 227, endPoint y: 144, distance: 186.9
click at [223, 142] on div "Fantastic as always. Booked the pool day bed for a change and we all enjoyed th…" at bounding box center [305, 145] width 229 height 11
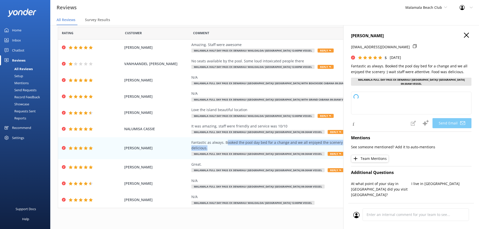
click at [464, 35] on icon "button" at bounding box center [466, 35] width 5 height 5
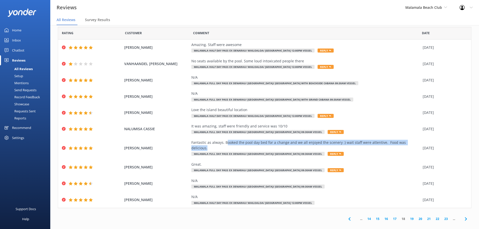
click at [347, 216] on icon at bounding box center [350, 219] width 6 height 6
click at [408, 217] on link "17" at bounding box center [412, 219] width 9 height 5
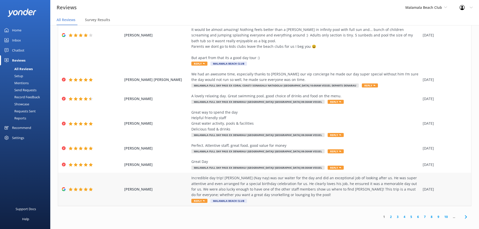
scroll to position [10, 0]
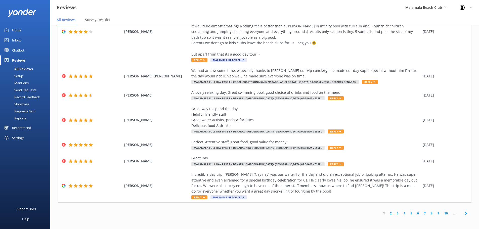
click at [442, 214] on link "10" at bounding box center [446, 213] width 9 height 5
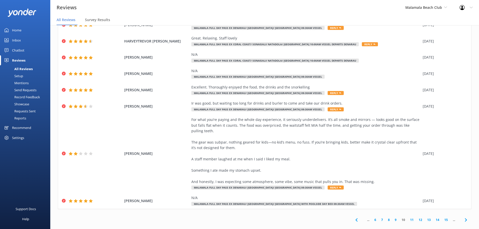
scroll to position [63, 0]
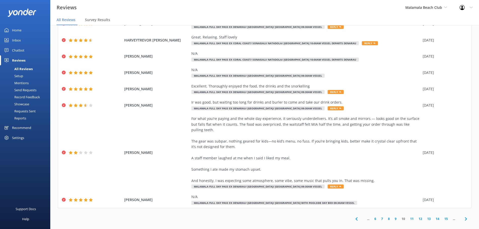
click at [442, 217] on link "15" at bounding box center [446, 219] width 9 height 5
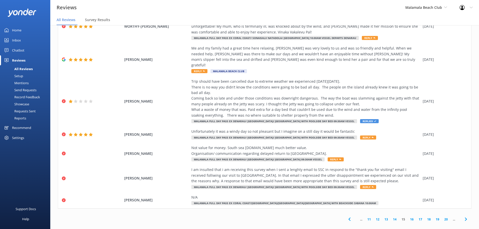
scroll to position [85, 0]
click at [416, 217] on link "17" at bounding box center [420, 219] width 9 height 5
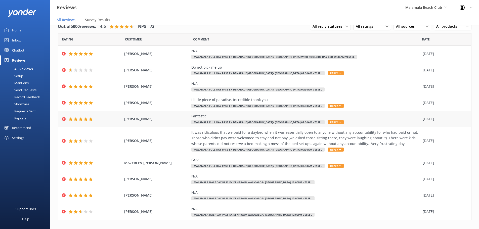
scroll to position [18, 0]
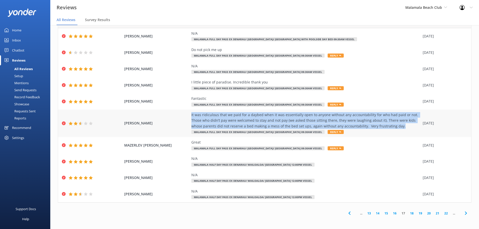
drag, startPoint x: 188, startPoint y: 115, endPoint x: 402, endPoint y: 125, distance: 214.0
click at [402, 125] on div "[PERSON_NAME] It was ridiculous that we paid for a daybed when it was essential…" at bounding box center [264, 124] width 413 height 28
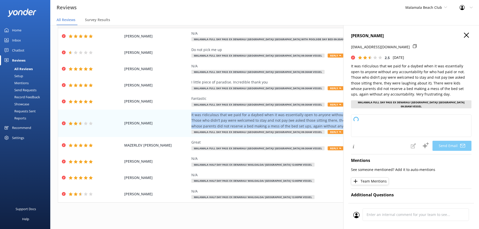
copy div "It was ridiculous that we paid for a daybed when it was essentially open to any…"
type textarea "Dear [PERSON_NAME], Thank you for sharing your feedback. We’re very sorry to he…"
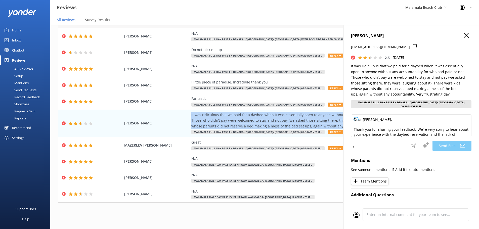
click at [464, 34] on icon "button" at bounding box center [466, 35] width 5 height 5
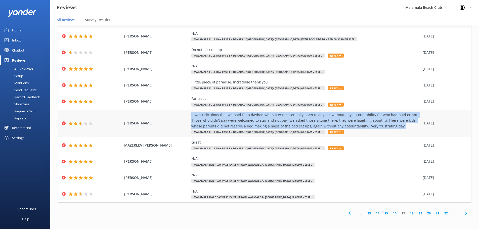
click at [400, 125] on div "It was ridiculous that we paid for a daybed when it was essentially open to any…" at bounding box center [305, 120] width 229 height 17
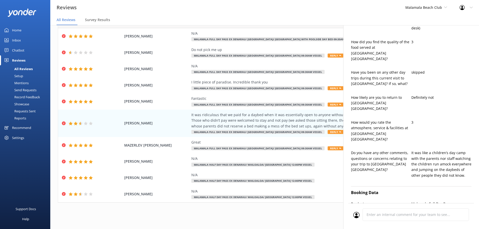
scroll to position [226, 0]
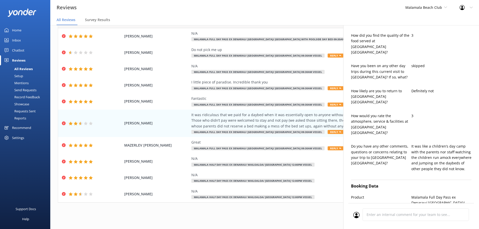
type textarea "Dear Mielke, Thank you for sharing your feedback. We sincerely apologize for th…"
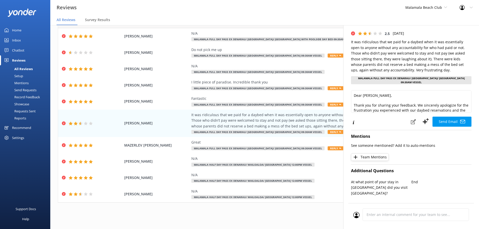
scroll to position [0, 0]
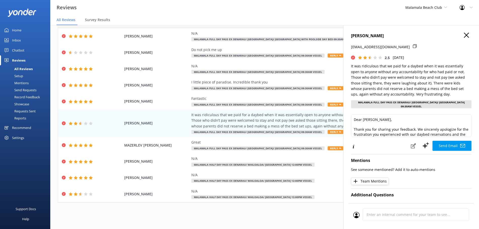
click at [464, 37] on button "button" at bounding box center [466, 36] width 5 height 6
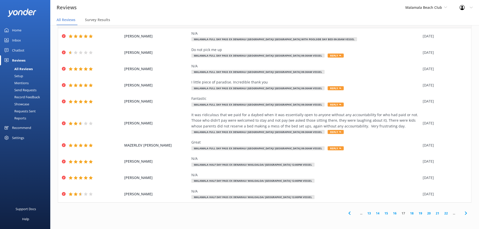
click at [348, 213] on icon at bounding box center [350, 213] width 6 height 6
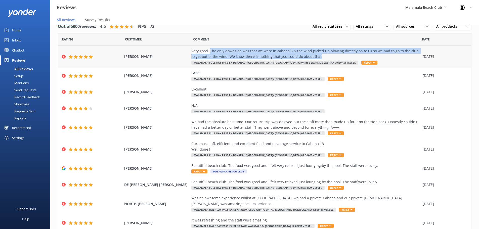
drag, startPoint x: 207, startPoint y: 51, endPoint x: 321, endPoint y: 57, distance: 113.6
click at [321, 57] on div "Very good. The only downside was that we were in cabana 5 & the wind picked up …" at bounding box center [305, 53] width 229 height 11
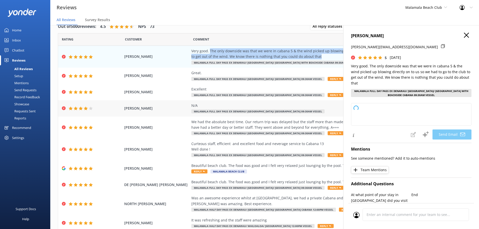
copy div "The only downside was that we were in cabana 5 & the wind picked up blowing dir…"
type textarea "Thank you so much for your wonderful review, Herlihy! We're glad you enjoyed yo…"
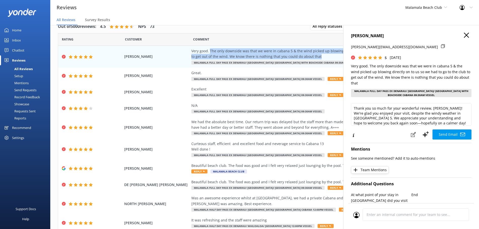
click at [464, 34] on icon "button" at bounding box center [466, 35] width 5 height 5
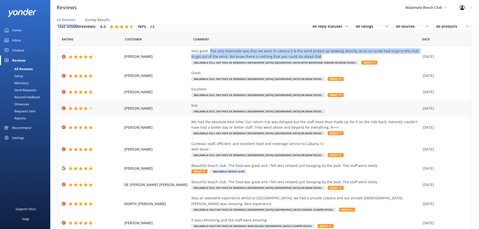
scroll to position [23, 0]
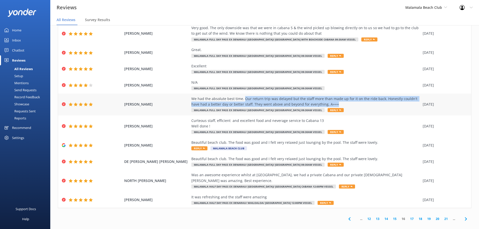
drag, startPoint x: 241, startPoint y: 99, endPoint x: 330, endPoint y: 106, distance: 89.3
click at [330, 106] on div "We had the absolute best time. Our return trip was delayed but the staff more t…" at bounding box center [305, 101] width 229 height 11
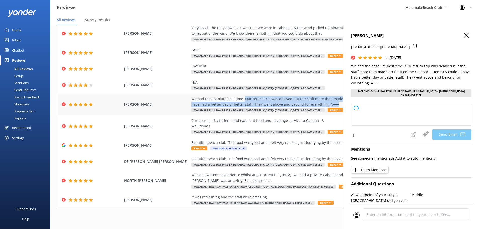
copy div "Our return trip was delayed but the staff more than made up for it on the ride …"
type textarea "Thank you so much, MCKAY! We’re thrilled to hear you had such a fantastic exper…"
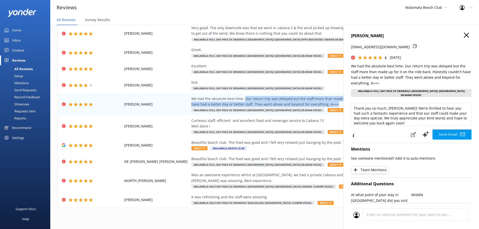
click at [464, 34] on use "button" at bounding box center [466, 35] width 5 height 5
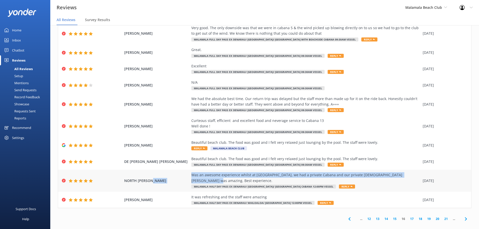
drag, startPoint x: 412, startPoint y: 174, endPoint x: 187, endPoint y: 175, distance: 224.3
click at [187, 175] on div "NORTH MICHAEL Was an awesome experience whilst at Malamala, we had a private Ca…" at bounding box center [264, 181] width 413 height 22
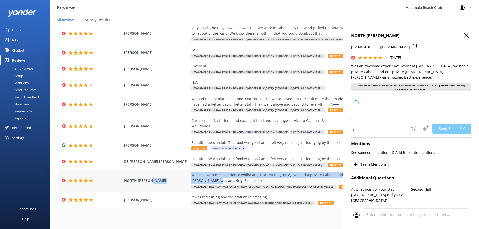
copy div "Was an awesome experience whilst at Malamala, we had a private Cabana and our p…"
type textarea "Thank you so much, NORTH, for your wonderful review! We're thrilled you enjoyed…"
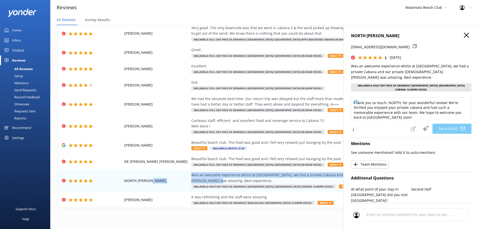
click at [464, 36] on icon "button" at bounding box center [466, 35] width 5 height 5
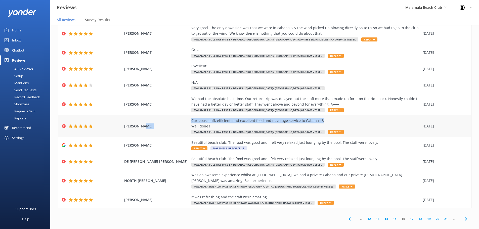
drag, startPoint x: 323, startPoint y: 117, endPoint x: 177, endPoint y: 120, distance: 146.6
click at [177, 120] on div "MOSS BRIAN Curteous staff, efficient and excellent food and neverage service to…" at bounding box center [264, 126] width 413 height 22
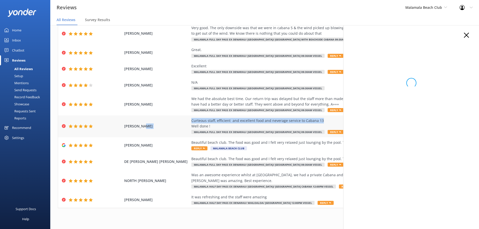
click at [191, 122] on div "Curteous staff, efficient and excellent food and neverage service to Cabana 13 …" at bounding box center [305, 123] width 229 height 11
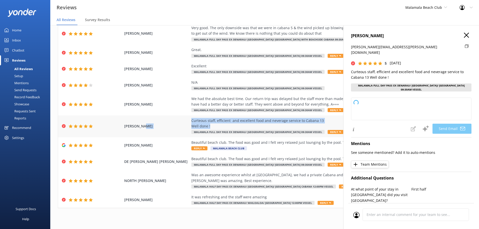
drag, startPoint x: 186, startPoint y: 121, endPoint x: 208, endPoint y: 126, distance: 23.1
click at [208, 126] on div "MOSS BRIAN Curteous staff, efficient and excellent food and neverage service to…" at bounding box center [264, 126] width 413 height 22
type textarea "Dear MOSS, Thank you so much for your wonderful review! We’re delighted to hear…"
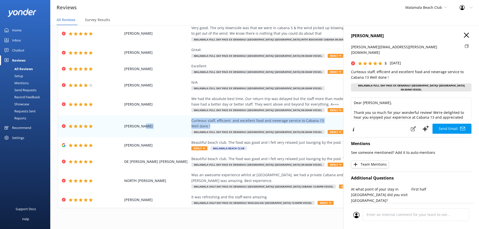
click at [465, 34] on icon "button" at bounding box center [466, 35] width 5 height 5
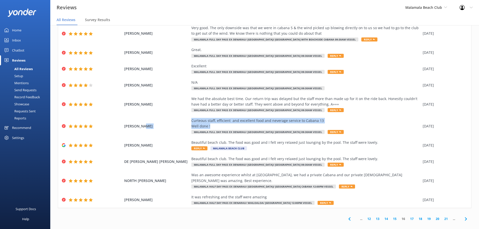
click at [347, 216] on icon at bounding box center [350, 219] width 6 height 6
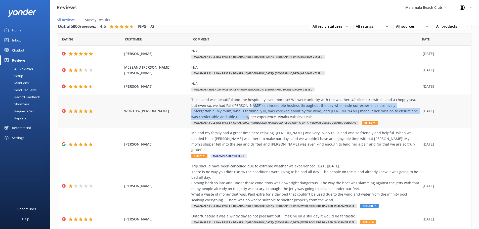
drag, startPoint x: 237, startPoint y: 106, endPoint x: 417, endPoint y: 111, distance: 179.9
click at [417, 111] on div "The island was beautiful and the hospitality even more so! We were unlucky with…" at bounding box center [305, 108] width 229 height 23
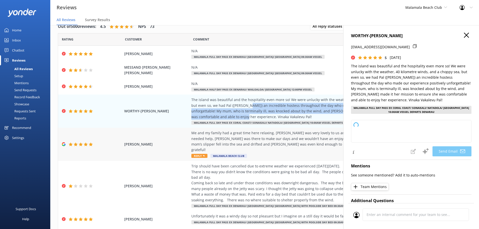
copy div "an incredible hostess throughout the day who made our experience positively unf…"
type textarea "Dear WORTHY-HARPER, Thank you so much for your wonderful review and kind words!…"
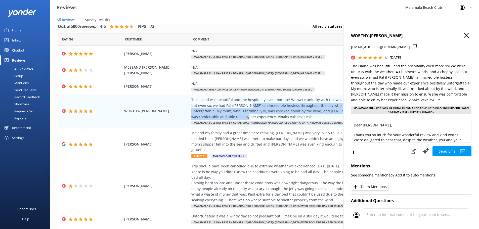
click at [464, 36] on icon "button" at bounding box center [466, 35] width 5 height 5
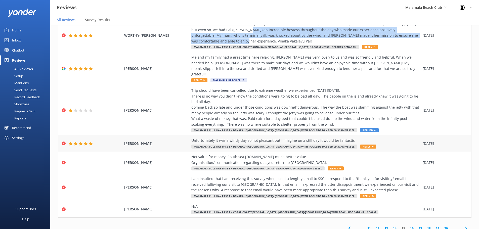
scroll to position [85, 0]
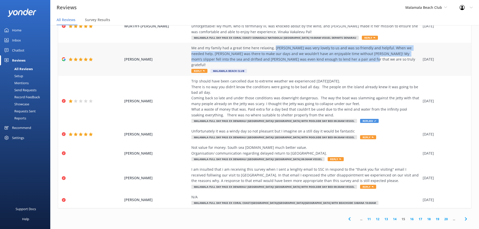
drag, startPoint x: 270, startPoint y: 48, endPoint x: 341, endPoint y: 57, distance: 71.1
click at [341, 57] on div "Me and my family had a great time here relaxing. Sammy was very lovely to us an…" at bounding box center [305, 56] width 229 height 23
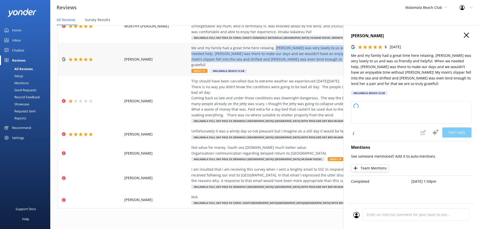
copy div "Sammy was very lovely to us and was so friendly and helpful. When we needed hel…"
type textarea "Thank you so much for your wonderful review! We’re delighted to hear that you a…"
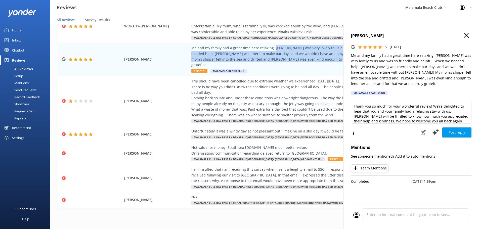
click at [468, 34] on icon "button" at bounding box center [466, 35] width 5 height 5
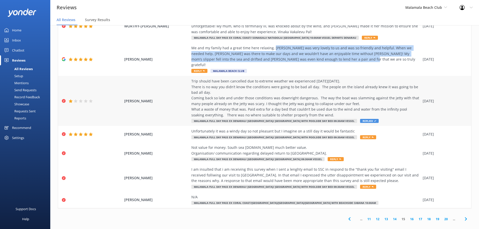
drag, startPoint x: 315, startPoint y: 109, endPoint x: 181, endPoint y: 76, distance: 138.3
click at [181, 76] on div "TRONCONE JEANETTE Trip should have been cancelled due to extreme weather we exp…" at bounding box center [264, 101] width 413 height 50
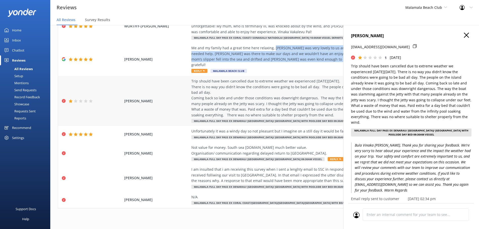
copy div "Trip should have been cancelled due to extreme weather we experienced on Tuesda…"
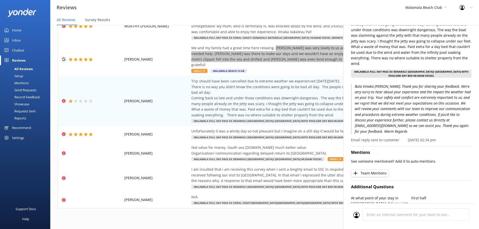
scroll to position [4, 0]
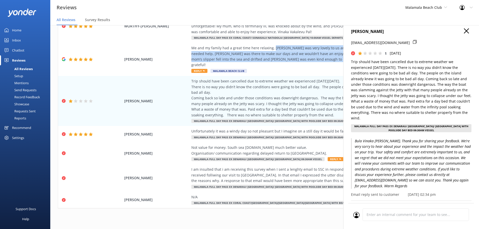
click at [464, 31] on icon "button" at bounding box center [466, 30] width 5 height 5
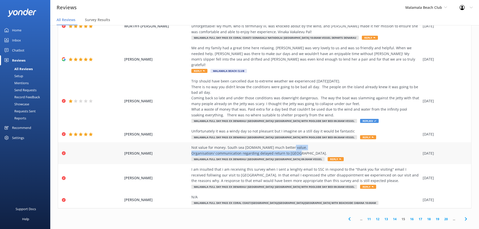
drag, startPoint x: 311, startPoint y: 146, endPoint x: 189, endPoint y: 150, distance: 121.8
click at [191, 150] on div "Not value for money. South sea is.is much better value. Organisation/ communica…" at bounding box center [305, 150] width 229 height 11
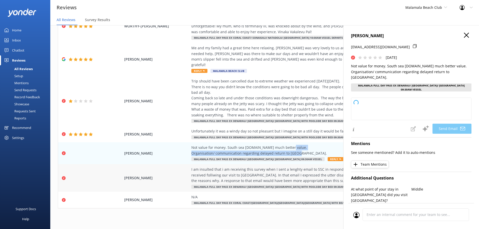
copy div "Organisation/ communication regarding delayed return to port abysmal."
type textarea "Dear Norris, Thank you for your feedback. We're sorry to hear that your experie…"
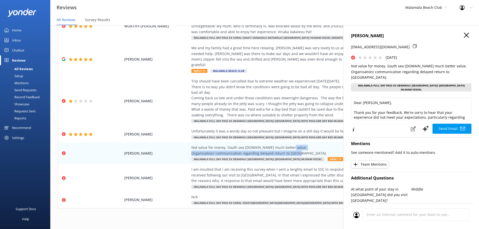
drag, startPoint x: 466, startPoint y: 35, endPoint x: 462, endPoint y: 37, distance: 3.6
click at [466, 35] on h4 "NORRIS GEOFF" at bounding box center [411, 36] width 120 height 7
click at [464, 33] on icon "button" at bounding box center [466, 35] width 5 height 5
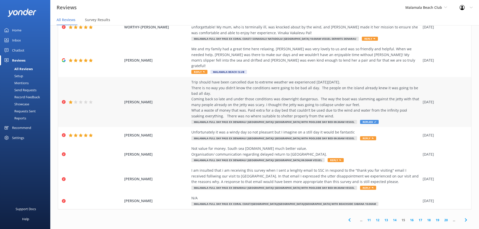
scroll to position [85, 0]
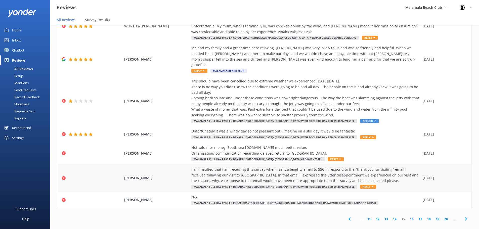
click at [375, 168] on div "I am insulted that i am receiving this survey when I sent a lenghty email to SS…" at bounding box center [305, 175] width 229 height 17
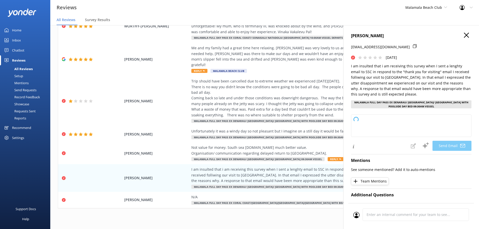
type textarea "Dear Patterson, Thank you for your feedback, and we sincerely apologize for the…"
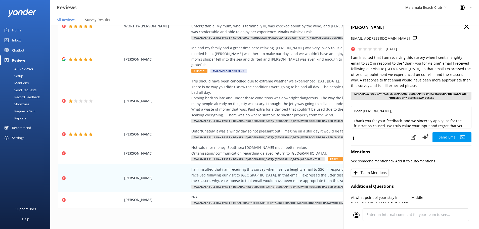
scroll to position [0, 0]
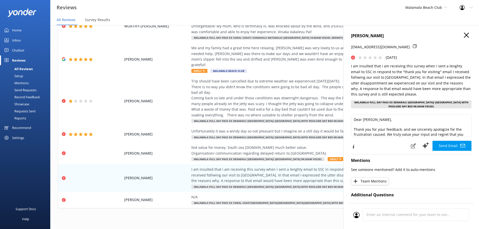
click at [413, 46] on icon at bounding box center [415, 46] width 4 height 4
click at [422, 79] on p "I am insulted that i am receiving this survey when I sent a lenghty email to SS…" at bounding box center [411, 80] width 120 height 34
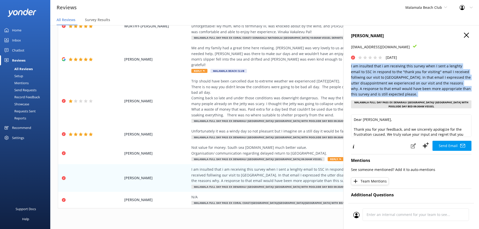
click at [422, 79] on p "I am insulted that i am receiving this survey when I sent a lenghty email to SS…" at bounding box center [411, 80] width 120 height 34
copy p "I am insulted that i am receiving this survey when I sent a lenghty email to SS…"
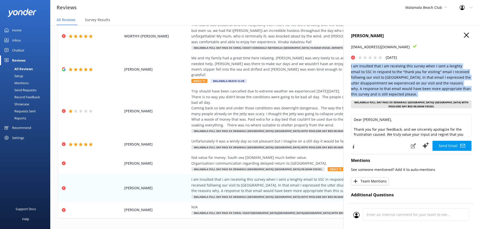
click at [465, 37] on h4 "PATTERSON SUZANNE" at bounding box center [411, 36] width 120 height 7
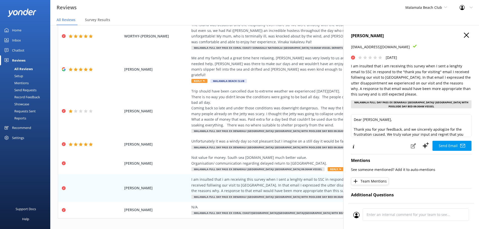
click at [464, 34] on icon "button" at bounding box center [466, 35] width 5 height 5
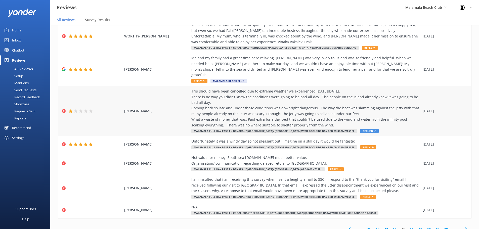
scroll to position [10, 0]
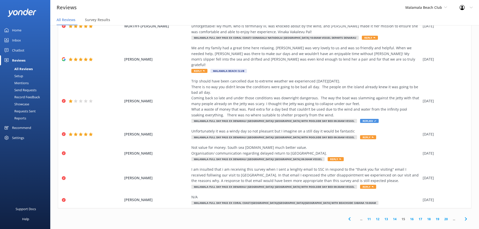
click at [347, 216] on icon at bounding box center [350, 219] width 6 height 6
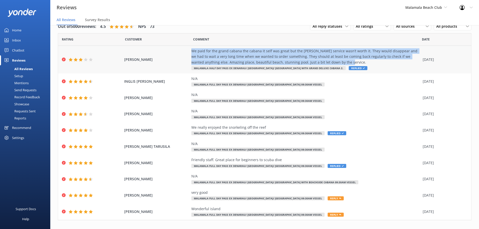
drag, startPoint x: 321, startPoint y: 63, endPoint x: 187, endPoint y: 52, distance: 134.7
click at [187, 52] on div "SHEAT KYLIE We paid for the grand cabana the cabana it self was great but the b…" at bounding box center [264, 60] width 413 height 28
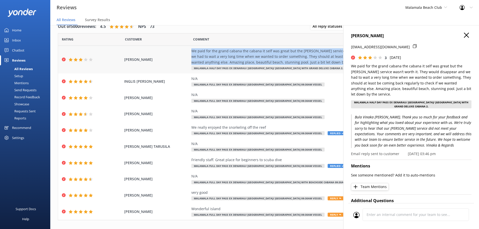
copy div "We paid for the grand cabana the cabana it self was great but the bulter servic…"
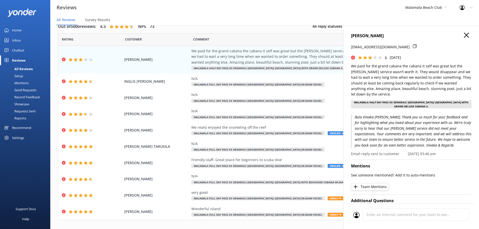
click at [465, 34] on h4 "SHEAT KYLIE" at bounding box center [411, 36] width 120 height 7
click at [464, 35] on use "button" at bounding box center [466, 35] width 5 height 5
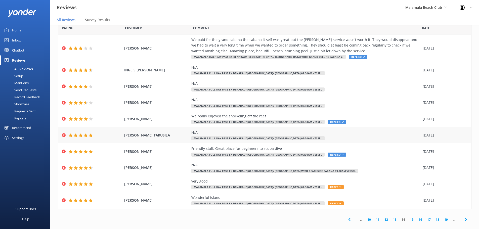
scroll to position [18, 0]
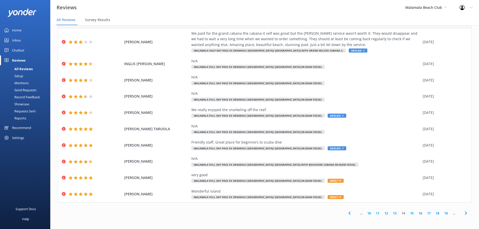
click at [347, 213] on icon at bounding box center [350, 213] width 6 height 6
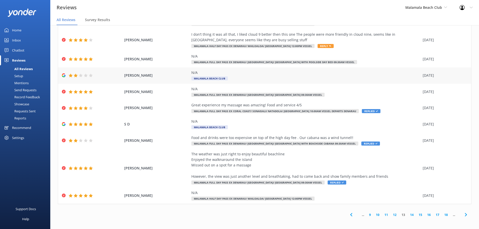
scroll to position [34, 0]
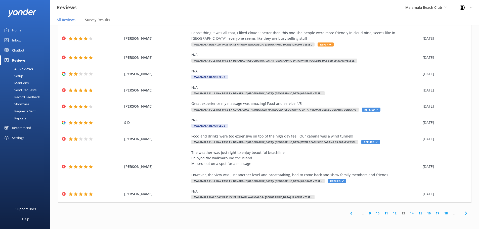
click at [350, 212] on icon at bounding box center [351, 213] width 6 height 6
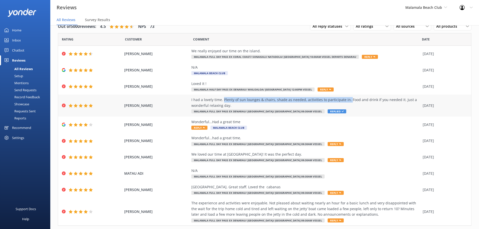
drag, startPoint x: 221, startPoint y: 100, endPoint x: 344, endPoint y: 100, distance: 123.2
click at [344, 100] on div "I had a lovely time. Plenty of sun lounges & chairs, shade as needed, activitie…" at bounding box center [305, 102] width 229 height 11
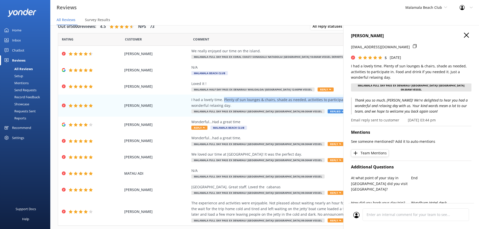
click at [464, 36] on icon "button" at bounding box center [466, 35] width 5 height 5
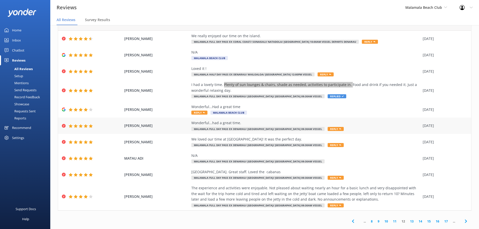
scroll to position [23, 0]
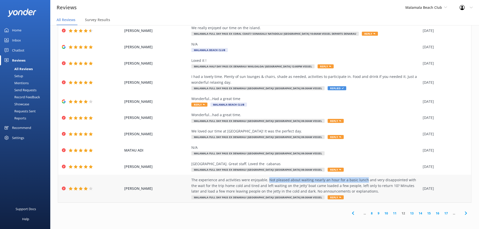
drag, startPoint x: 264, startPoint y: 179, endPoint x: 360, endPoint y: 181, distance: 96.1
click at [360, 181] on div "The experience and activities were enjoyable. Not pleased about waiting nearly …" at bounding box center [305, 185] width 229 height 17
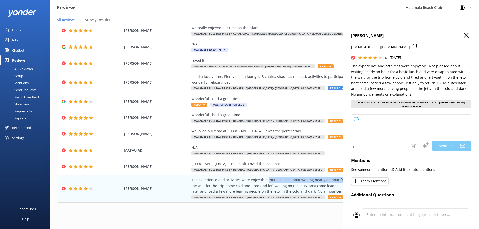
type textarea "Thank you for your feedback, MCLEAN. We’re glad you enjoyed the activities, but…"
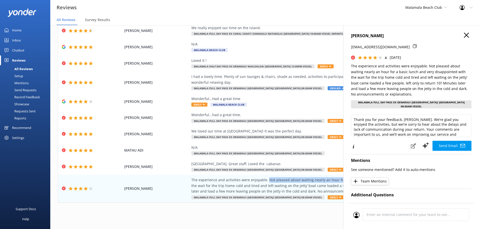
click at [464, 35] on icon "button" at bounding box center [466, 35] width 5 height 5
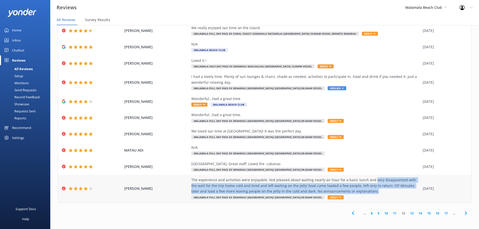
drag, startPoint x: 368, startPoint y: 180, endPoint x: 357, endPoint y: 192, distance: 16.7
click at [357, 192] on div "The experience and activities were enjoyable. Not pleased about waiting nearly …" at bounding box center [305, 185] width 229 height 17
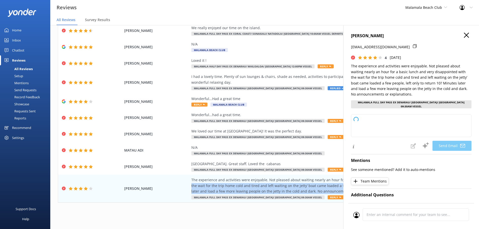
click at [464, 36] on icon "button" at bounding box center [466, 35] width 5 height 5
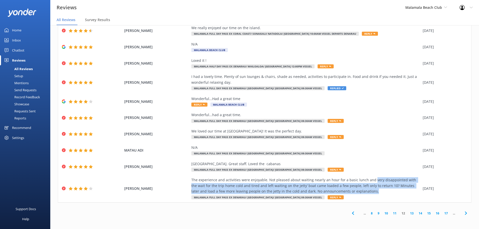
click at [350, 210] on icon at bounding box center [353, 213] width 6 height 6
click at [410, 190] on div "The experience and activities were enjoyable. Not pleased about waiting nearly …" at bounding box center [305, 185] width 229 height 17
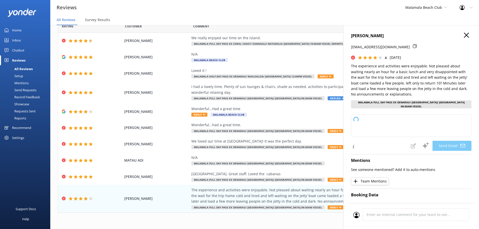
click at [464, 35] on use "button" at bounding box center [466, 35] width 5 height 5
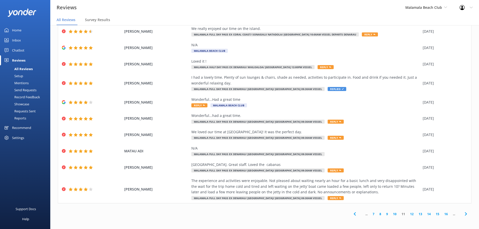
scroll to position [10, 0]
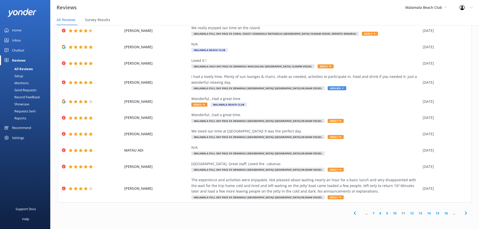
click at [352, 215] on icon at bounding box center [355, 213] width 6 height 6
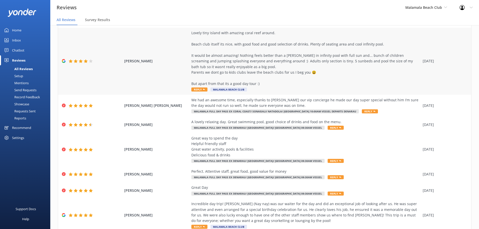
scroll to position [96, 0]
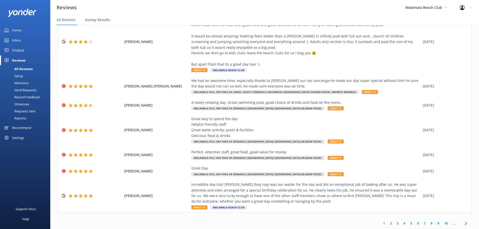
click at [442, 224] on link "10" at bounding box center [446, 223] width 9 height 5
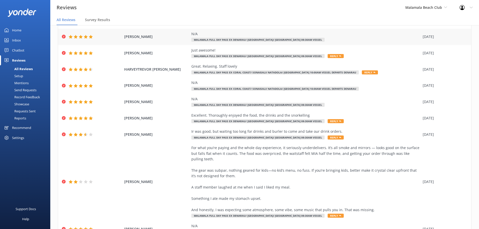
scroll to position [63, 0]
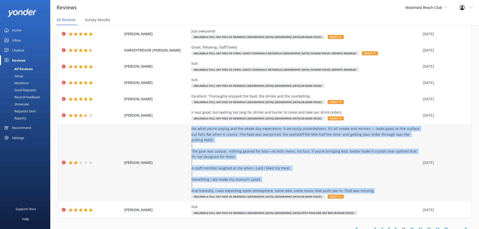
drag, startPoint x: 369, startPoint y: 185, endPoint x: 186, endPoint y: 130, distance: 191.2
click at [186, 130] on div "[PERSON_NAME] For what you’re paying and the whole day experience, it seriously…" at bounding box center [264, 162] width 413 height 78
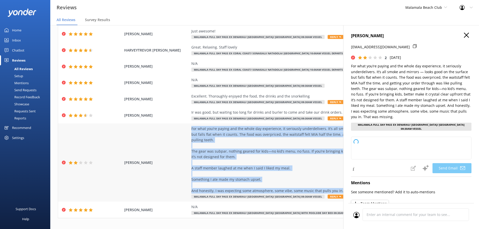
copy div "For what you’re paying and the whole day experience, it seriously underdelivers…"
type textarea "Hi [PERSON_NAME], Thank you for taking the time to share your feedback. We're t…"
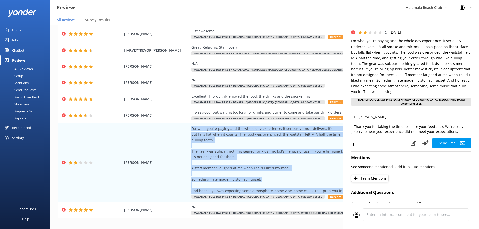
scroll to position [0, 0]
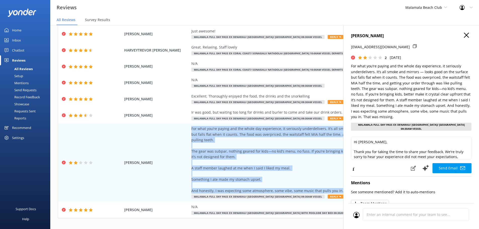
click at [464, 35] on icon "button" at bounding box center [466, 35] width 5 height 5
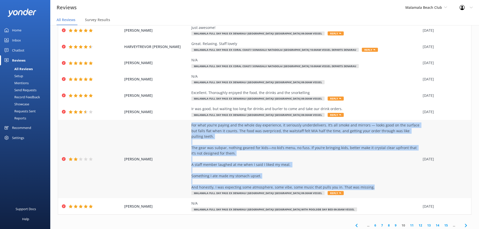
scroll to position [10, 0]
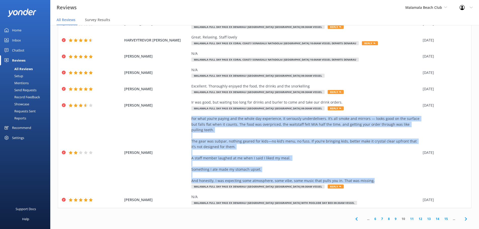
click at [354, 216] on icon at bounding box center [357, 219] width 6 height 6
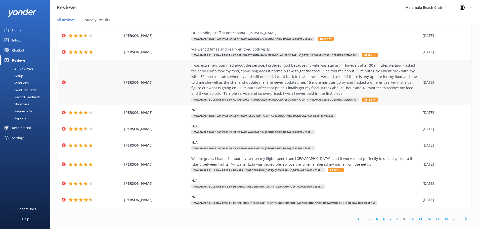
scroll to position [40, 0]
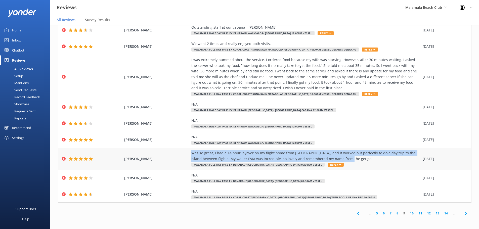
drag, startPoint x: 187, startPoint y: 153, endPoint x: 341, endPoint y: 159, distance: 154.3
click at [341, 159] on div "[PERSON_NAME] Was so great, I had a 14 hour layover on my flight home from [GEO…" at bounding box center [264, 159] width 413 height 22
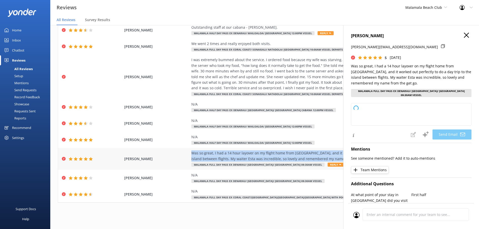
copy div "Was so great, I had a 14 hour layover on my flight home from [GEOGRAPHIC_DATA],…"
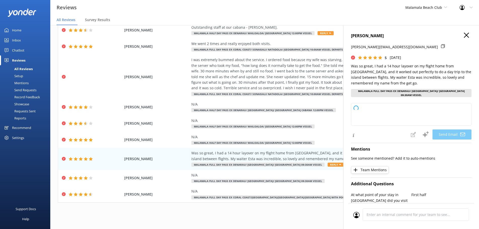
click at [467, 33] on h4 "[PERSON_NAME]" at bounding box center [411, 36] width 120 height 7
type textarea "Thank you so much, BEACHEN! We're thrilled you enjoyed your day trip and that E…"
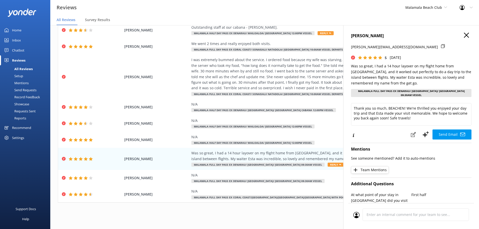
click at [466, 33] on h4 "[PERSON_NAME]" at bounding box center [411, 36] width 120 height 7
click at [464, 35] on icon "button" at bounding box center [466, 35] width 5 height 5
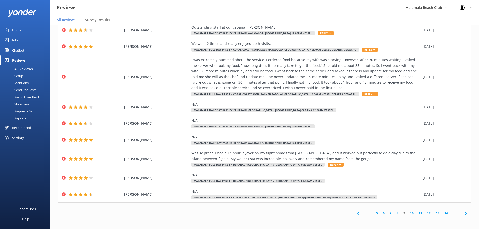
click at [357, 212] on use at bounding box center [358, 213] width 2 height 3
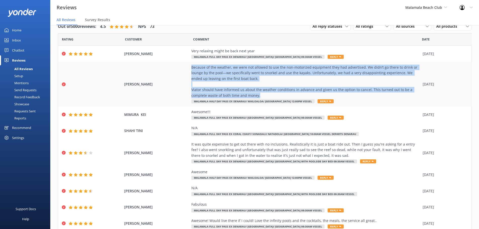
drag, startPoint x: 188, startPoint y: 67, endPoint x: 261, endPoint y: 94, distance: 78.2
click at [261, 94] on div "[PERSON_NAME] Because of the weather, we were not allowed to use the non-motori…" at bounding box center [264, 84] width 413 height 45
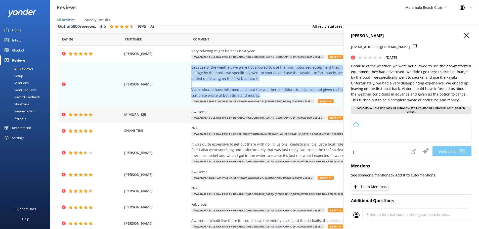
copy div "Because of the weather, we were not allowed to use the non-motorized equipment …"
type textarea "Dear [PERSON_NAME], Thank you for sharing your feedback. We’re truly sorry to h…"
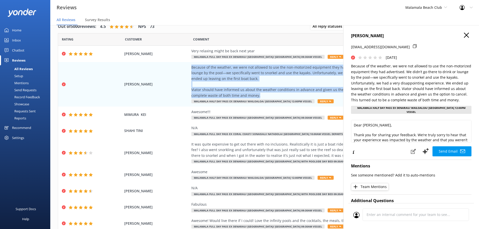
click at [464, 34] on icon "button" at bounding box center [466, 35] width 5 height 5
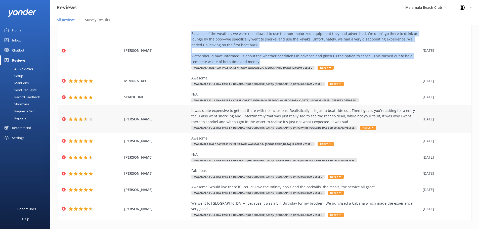
scroll to position [46, 0]
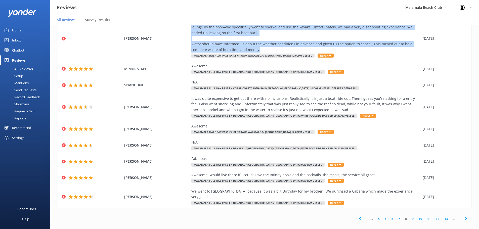
click at [357, 216] on icon at bounding box center [360, 219] width 6 height 6
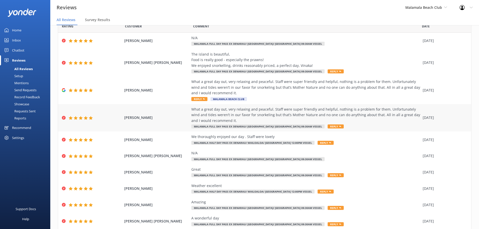
scroll to position [25, 0]
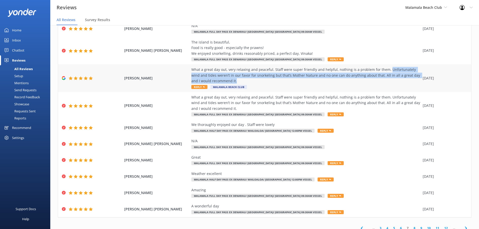
drag, startPoint x: 383, startPoint y: 69, endPoint x: 366, endPoint y: 81, distance: 20.5
click at [366, 81] on div "What a great day out, very relaxing and peaceful. Staff were super friendly and…" at bounding box center [305, 75] width 229 height 17
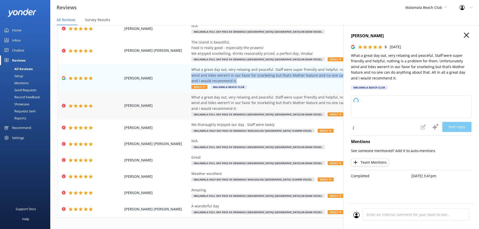
copy div "Unfortunately wind and tides weren’t in our favor for snorkeling but that’s Mot…"
type textarea "Thank you so much for your wonderful review! We're delighted you had a relaxing…"
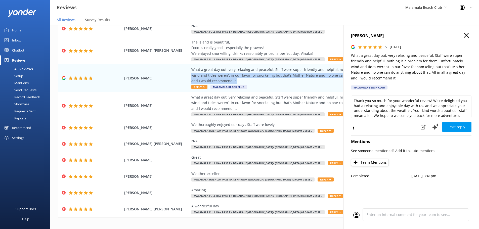
click at [468, 35] on icon "button" at bounding box center [466, 35] width 5 height 5
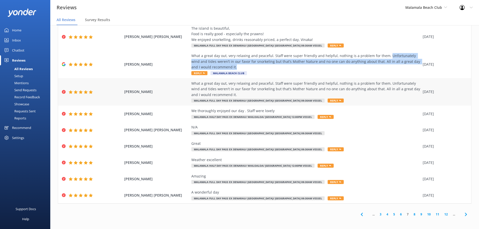
scroll to position [40, 0]
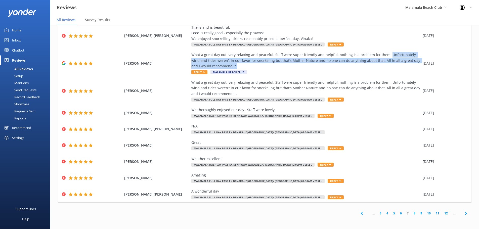
click at [356, 212] on span at bounding box center [361, 213] width 11 height 11
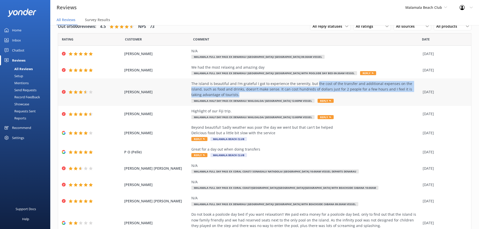
drag, startPoint x: 312, startPoint y: 83, endPoint x: 266, endPoint y: 93, distance: 46.2
click at [266, 93] on div "The island is beautiful and I'm grateful I got to experience the serenity, but …" at bounding box center [305, 89] width 229 height 17
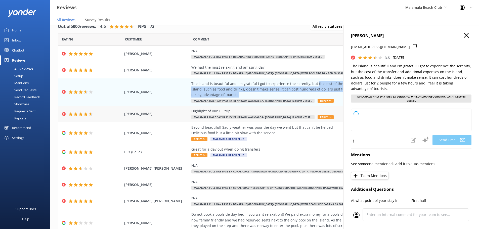
copy div "the cost of the transfer and additional expenses on the island, such as food an…"
type textarea "Dear [PERSON_NAME], Thank you for sharing your feedback and for your kind words…"
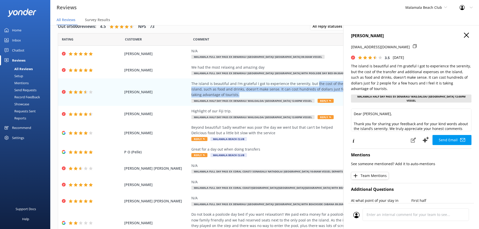
click at [464, 35] on use "button" at bounding box center [466, 35] width 5 height 5
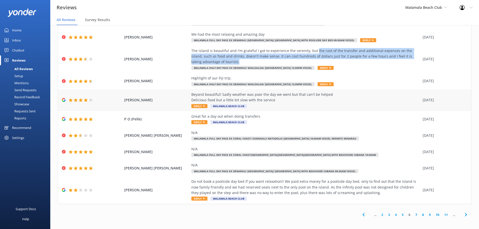
scroll to position [34, 0]
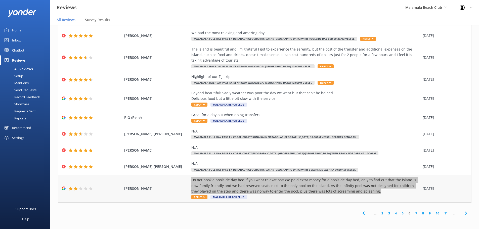
drag, startPoint x: 353, startPoint y: 191, endPoint x: 190, endPoint y: 179, distance: 163.9
click at [191, 179] on div "Do not book a poolside day bed if you want relaxation!! We paid extra money for…" at bounding box center [305, 185] width 229 height 17
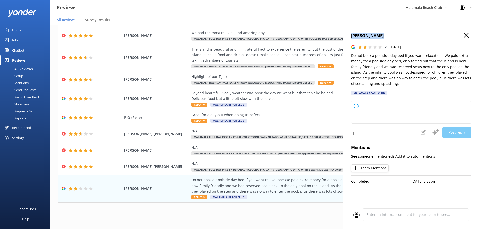
click at [465, 38] on div "Adeline James 2 Sat, 16th Aug 2025 Do not book a poolside day bed if you want r…" at bounding box center [411, 139] width 136 height 229
type textarea "Thank you for taking the time to share your feedback. We’re sorry to hear that …"
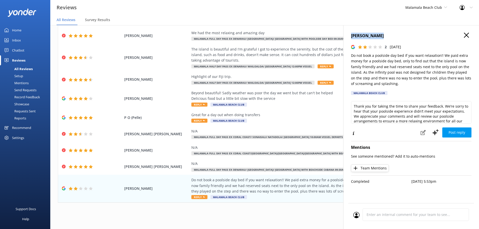
click at [466, 36] on icon "button" at bounding box center [466, 35] width 5 height 5
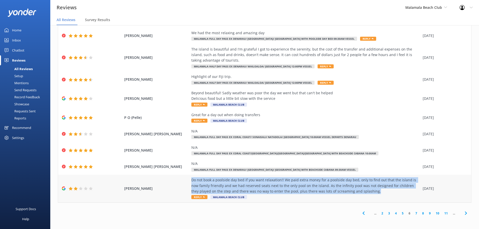
drag, startPoint x: 358, startPoint y: 192, endPoint x: 166, endPoint y: 182, distance: 192.4
click at [154, 181] on div "Adeline James Do not book a poolside day bed if you want relaxation!! We paid e…" at bounding box center [264, 189] width 413 height 28
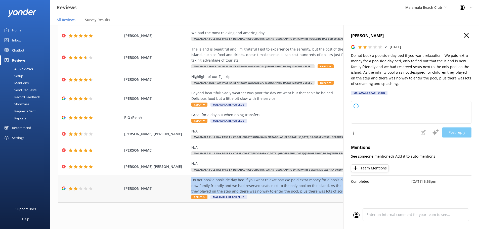
copy div "Do not book a poolside day bed if you want relaxation!! We paid extra money for…"
click at [466, 37] on button "button" at bounding box center [466, 36] width 5 height 6
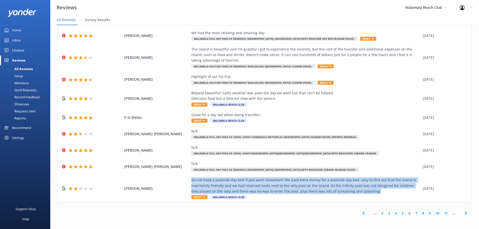
click at [360, 209] on span at bounding box center [363, 213] width 11 height 11
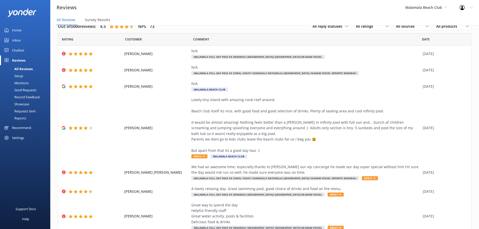
scroll to position [96, 0]
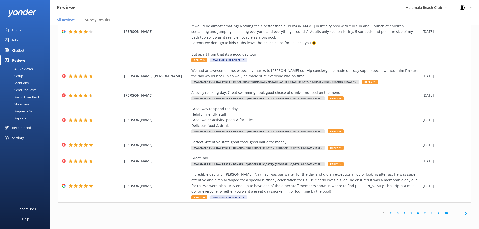
click at [465, 213] on use at bounding box center [466, 213] width 2 height 3
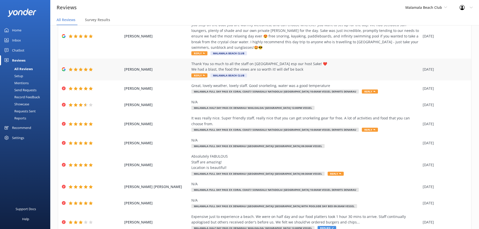
scroll to position [7, 0]
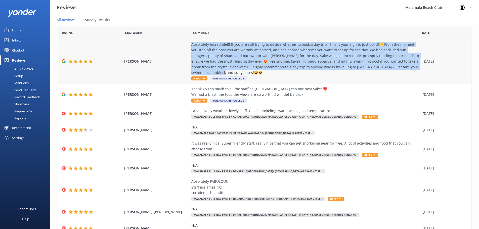
drag, startPoint x: 406, startPoint y: 65, endPoint x: 189, endPoint y: 45, distance: 218.4
click at [191, 45] on div "Absolutely incredible!!! If you are still trying to decide whether to book a da…" at bounding box center [305, 59] width 229 height 34
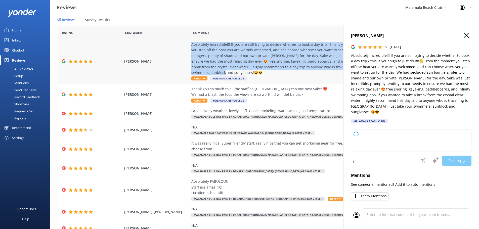
copy div "Absolutely incredible!!! If you are still trying to decide whether to book a da…"
type textarea "Thank you so much for your wonderful review! We’re thrilled to hear you had suc…"
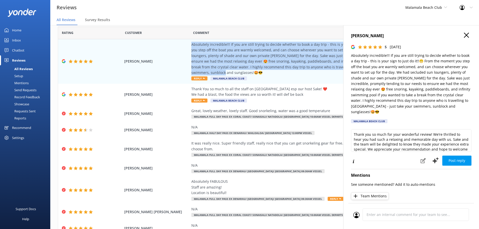
click at [464, 35] on icon "button" at bounding box center [466, 35] width 5 height 5
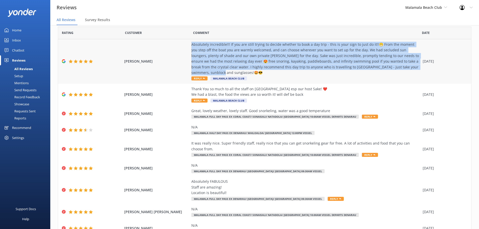
click at [284, 57] on div "Absolutely incredible!!! If you are still trying to decide whether to book a da…" at bounding box center [305, 59] width 229 height 34
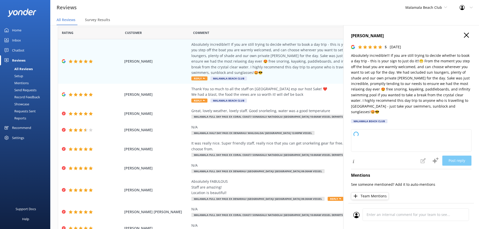
type textarea "Thank you so much for your wonderful review! We’re thrilled to hear you had suc…"
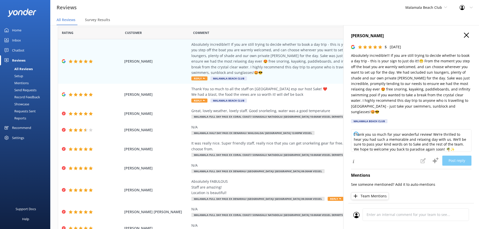
click at [464, 33] on icon "button" at bounding box center [466, 35] width 5 height 5
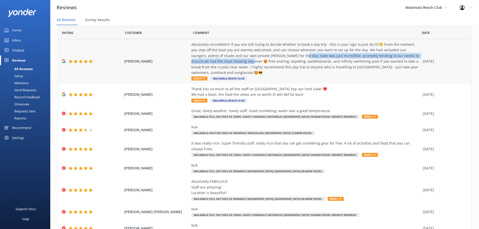
drag, startPoint x: 280, startPoint y: 55, endPoint x: 222, endPoint y: 63, distance: 58.7
click at [222, 63] on div "Absolutely incredible!!! If you are still trying to decide whether to book a da…" at bounding box center [305, 59] width 229 height 34
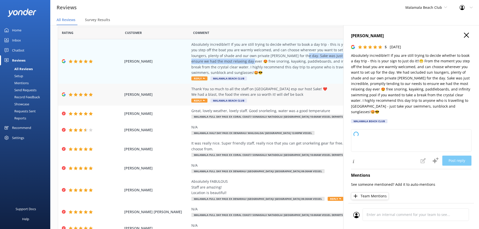
copy div "ake was just incredible, promptly tending to our needs to ensure we had the mos…"
type textarea "Thank you so much for your amazing review! We’re thrilled to hear you had such …"
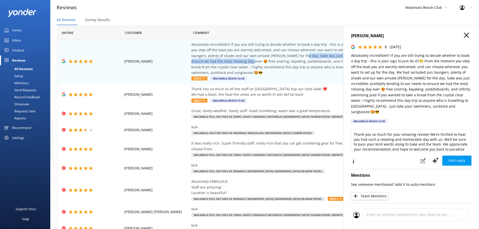
click at [464, 38] on button "button" at bounding box center [466, 36] width 5 height 6
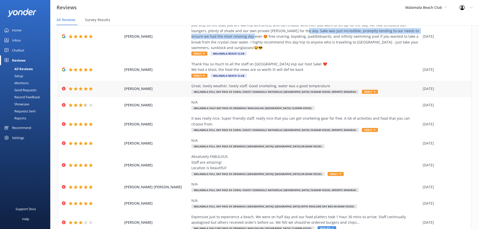
scroll to position [32, 0]
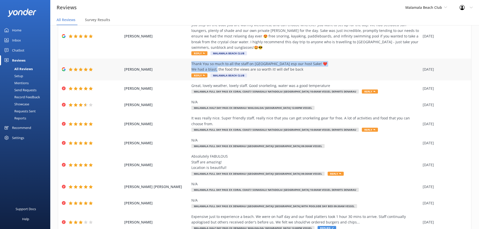
drag, startPoint x: 189, startPoint y: 58, endPoint x: 344, endPoint y: 59, distance: 154.4
click at [344, 61] on div "Thank You so much to all the staff on [GEOGRAPHIC_DATA] esp our host Sake! ❤️ W…" at bounding box center [305, 66] width 229 height 11
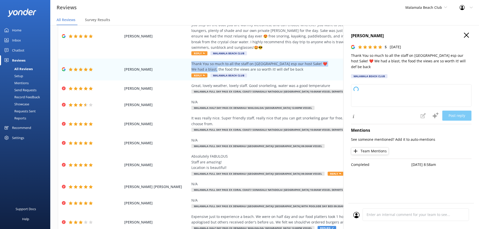
click at [466, 35] on icon "button" at bounding box center [466, 35] width 5 height 5
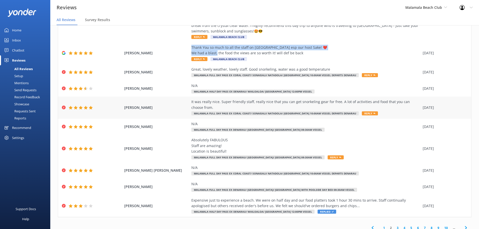
scroll to position [57, 0]
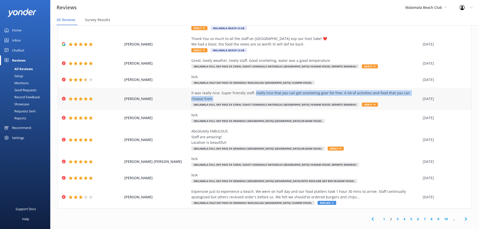
drag, startPoint x: 250, startPoint y: 88, endPoint x: 249, endPoint y: 93, distance: 5.4
click at [249, 93] on div "It was really nice. Super friendly staff, really nice that you can get snorkeli…" at bounding box center [305, 95] width 229 height 11
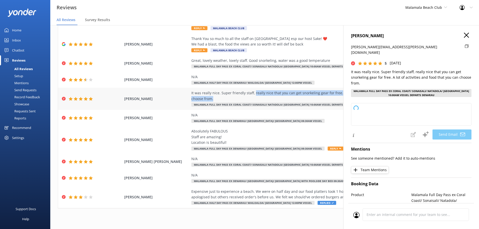
copy div "really nice that you can get snorkeling gear for free. A lot of activities and …"
click at [464, 35] on icon "button" at bounding box center [466, 35] width 5 height 5
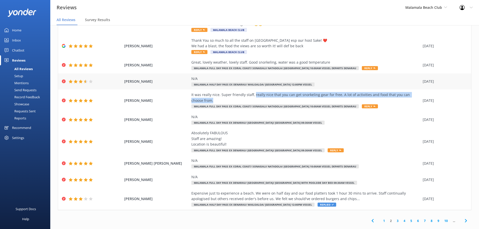
scroll to position [10, 0]
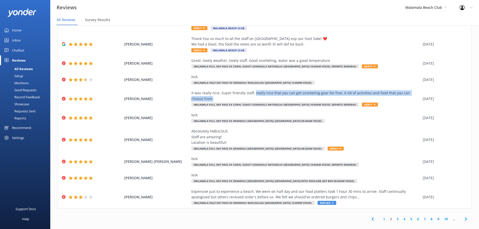
click at [465, 218] on use at bounding box center [466, 219] width 2 height 3
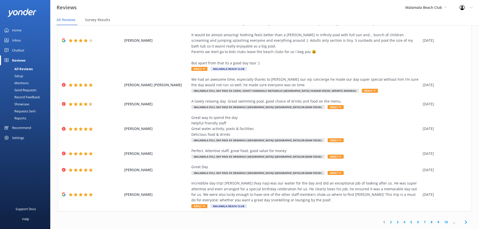
scroll to position [96, 0]
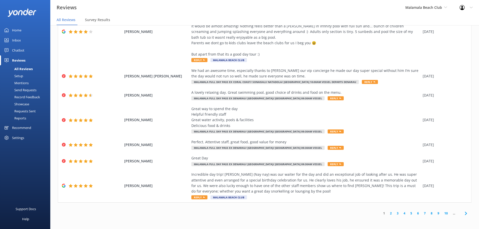
click at [463, 214] on icon at bounding box center [466, 213] width 6 height 6
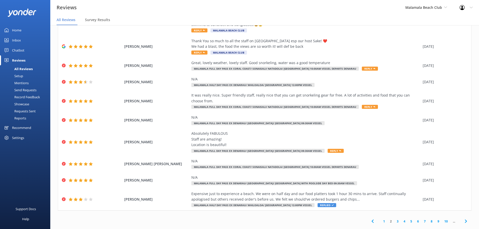
scroll to position [57, 0]
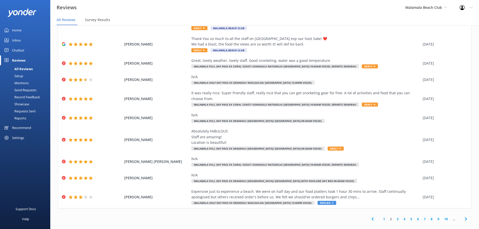
click at [463, 216] on icon at bounding box center [466, 219] width 6 height 6
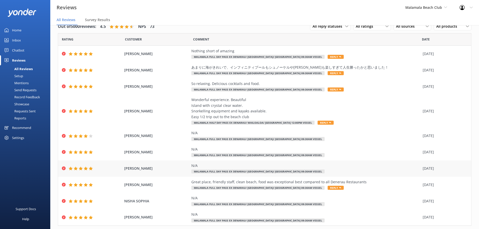
scroll to position [23, 0]
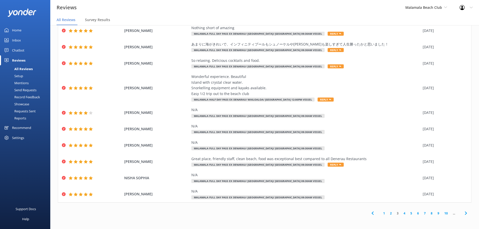
click at [465, 212] on use at bounding box center [466, 213] width 2 height 3
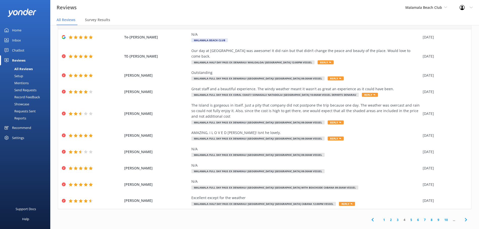
scroll to position [18, 0]
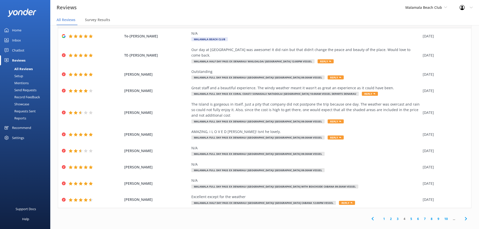
click at [370, 216] on icon at bounding box center [373, 219] width 6 height 6
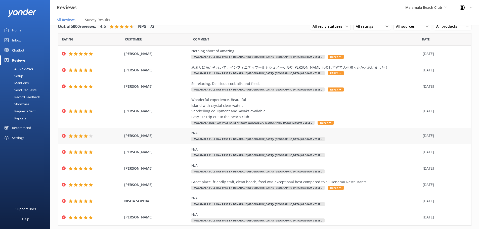
scroll to position [23, 0]
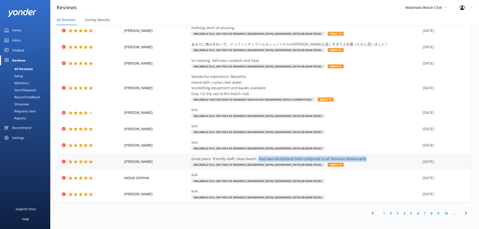
drag, startPoint x: 360, startPoint y: 159, endPoint x: 254, endPoint y: 160, distance: 106.1
click at [254, 160] on div "Great place, friendly staff, clean beach, food was exceptional best compared to…" at bounding box center [305, 159] width 229 height 6
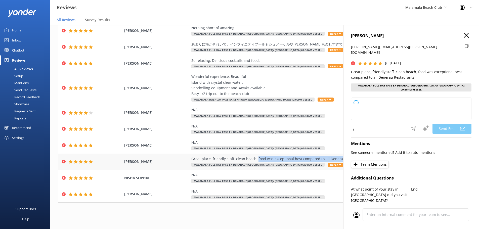
copy div "food was exceptional best compared to all Denerau Restaurants"
type textarea "Thank you so much for your wonderful review, [PERSON_NAME]! We're thrilled to h…"
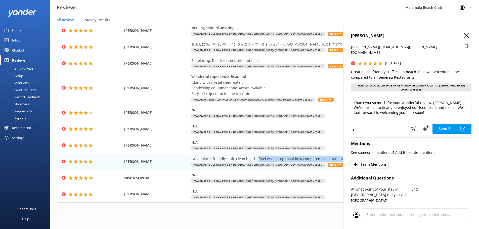
click at [464, 37] on icon "button" at bounding box center [466, 35] width 5 height 5
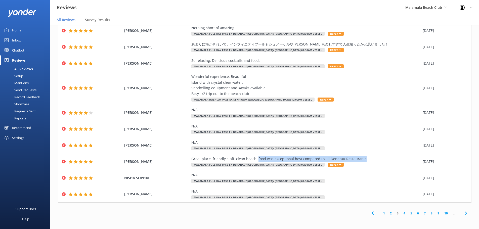
click at [463, 211] on icon at bounding box center [466, 213] width 6 height 6
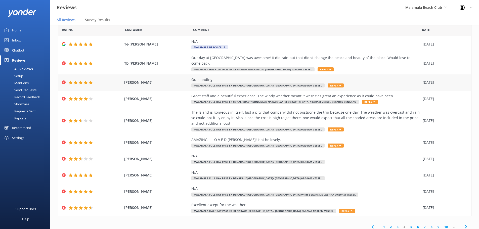
scroll to position [18, 0]
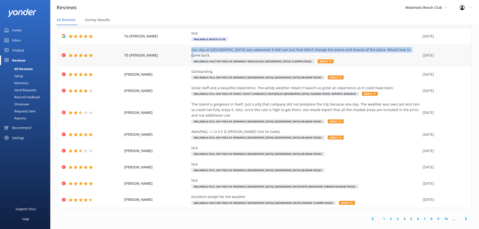
drag, startPoint x: 188, startPoint y: 49, endPoint x: 407, endPoint y: 46, distance: 219.6
click at [407, 46] on div "TE-[PERSON_NAME] Our day at [GEOGRAPHIC_DATA] was awesome! It did rain but that…" at bounding box center [264, 56] width 413 height 22
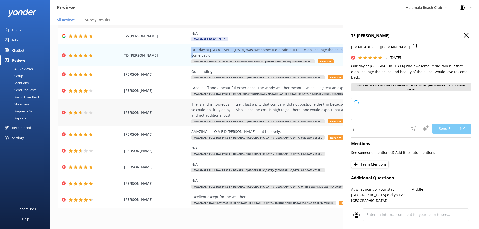
copy div "Our day at [GEOGRAPHIC_DATA] was awesome! It did rain but that didn’t change th…"
type textarea "Thank you so much, TE-ANI! We're delighted you enjoyed your day at [GEOGRAPHIC_…"
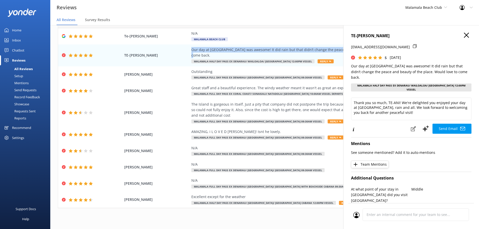
click at [464, 35] on icon "button" at bounding box center [466, 35] width 5 height 5
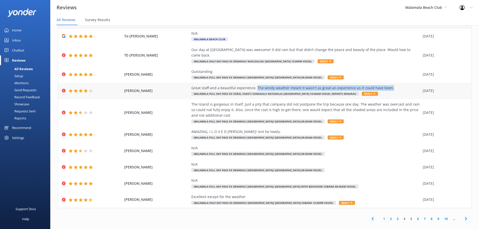
drag, startPoint x: 391, startPoint y: 83, endPoint x: 253, endPoint y: 80, distance: 138.1
click at [253, 85] on div "Great staff and a beautiful experience. The windy weather meant it wasn't as gr…" at bounding box center [305, 88] width 229 height 6
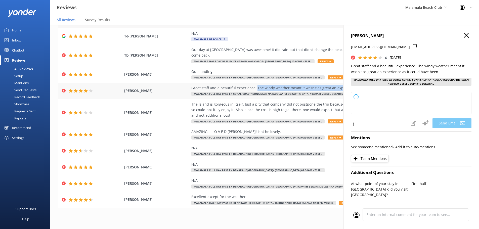
copy div "The windy weather meant it wasn't as great an experience as it could have been."
type textarea "Thank you so much for your kind words, Coldicott! We're glad you enjoyed our st…"
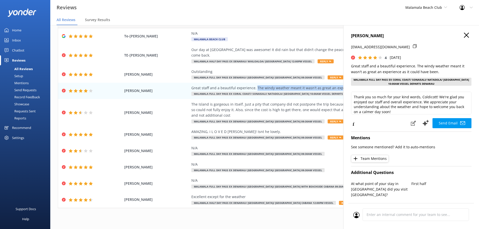
click at [464, 36] on icon "button" at bounding box center [466, 35] width 5 height 5
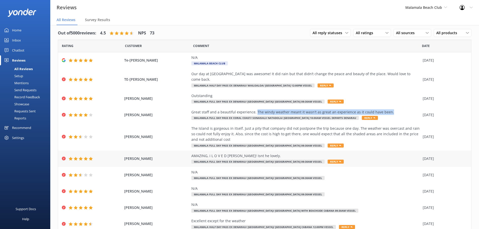
scroll to position [0, 0]
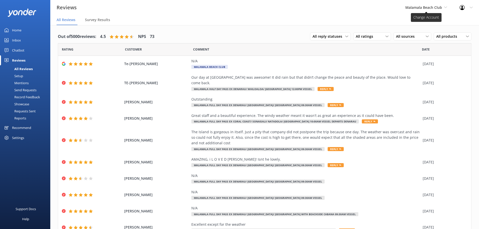
click at [415, 7] on span "Malamala Beach Club" at bounding box center [423, 7] width 37 height 5
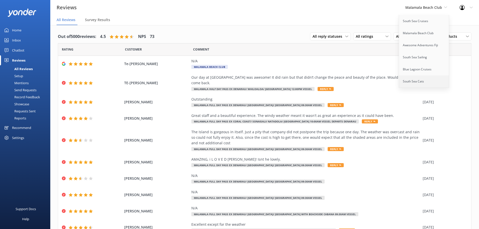
click at [419, 80] on link "South Sea Cats" at bounding box center [424, 81] width 50 height 12
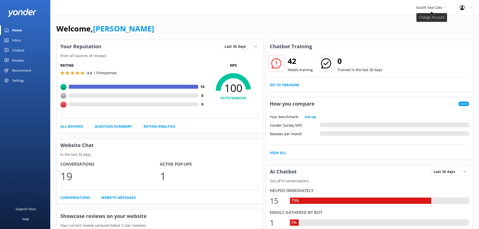
click at [433, 8] on span "South Sea Cats" at bounding box center [429, 7] width 26 height 5
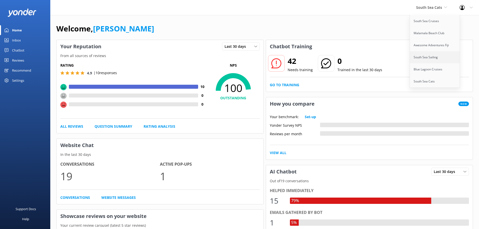
click at [432, 57] on link "South Sea Sailing" at bounding box center [435, 57] width 50 height 12
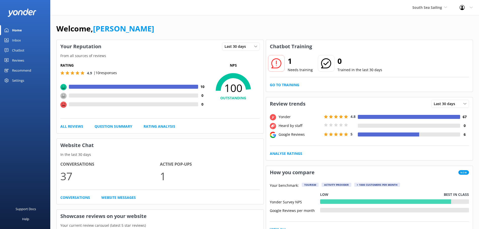
click at [23, 59] on div "Reviews" at bounding box center [18, 60] width 12 height 10
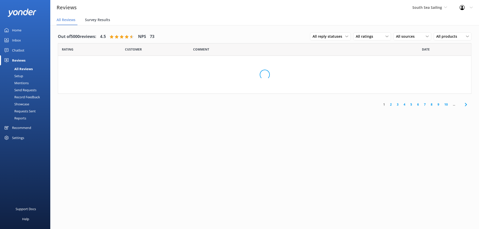
click at [89, 20] on span "Survey Results" at bounding box center [97, 19] width 25 height 5
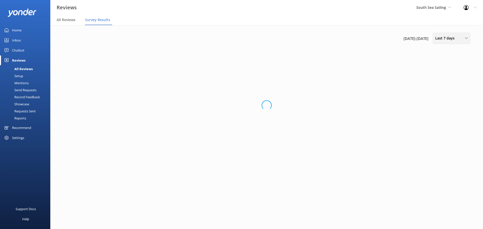
click at [448, 41] on span "Last 7 days" at bounding box center [446, 38] width 22 height 6
click at [443, 92] on div "Custom" at bounding box center [440, 91] width 11 height 5
click at [414, 37] on span "[DATE] - [DATE]" at bounding box center [406, 38] width 25 height 6
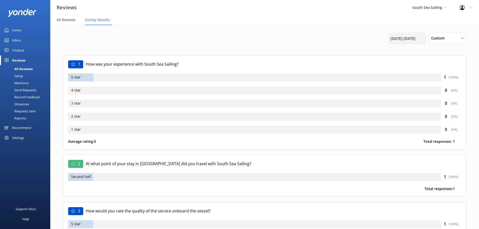
click at [415, 38] on span "[DATE] - [DATE]" at bounding box center [403, 38] width 25 height 6
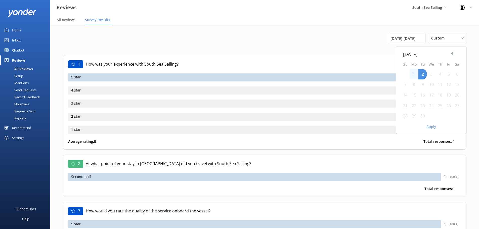
click at [452, 53] on span "Previous Month" at bounding box center [451, 53] width 5 height 5
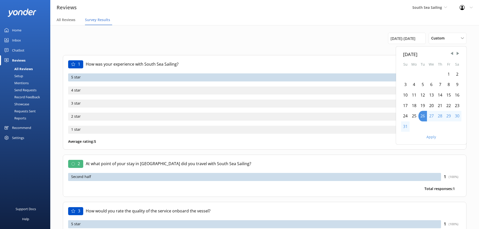
click at [446, 72] on div "1" at bounding box center [448, 74] width 9 height 11
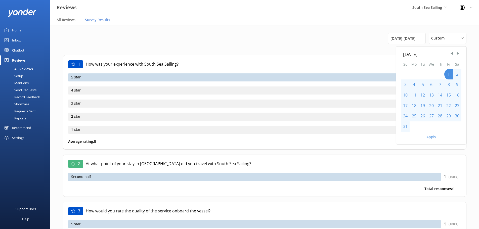
click at [408, 127] on div "31" at bounding box center [405, 126] width 9 height 11
click at [428, 137] on button "Apply" at bounding box center [432, 137] width 10 height 4
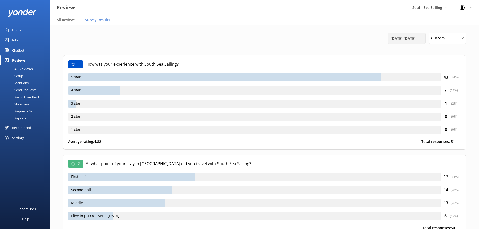
click at [404, 37] on span "[DATE] - [DATE]" at bounding box center [403, 38] width 25 height 6
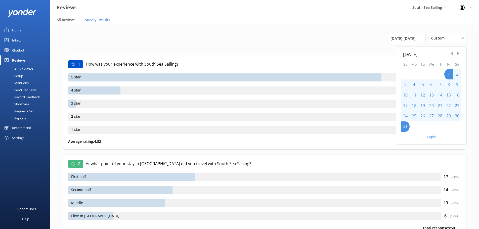
click at [451, 55] on span "Previous Month" at bounding box center [451, 53] width 5 height 5
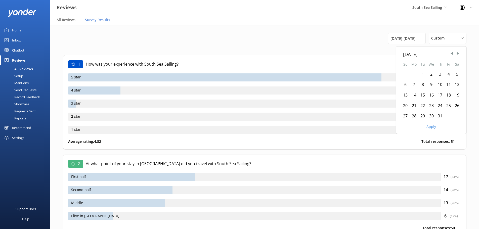
click at [424, 73] on div "1" at bounding box center [422, 74] width 9 height 11
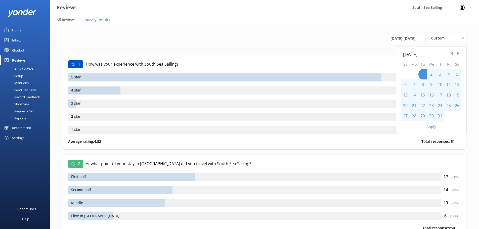
click at [436, 116] on div "31" at bounding box center [440, 116] width 9 height 11
click at [430, 127] on button "Apply" at bounding box center [432, 127] width 10 height 4
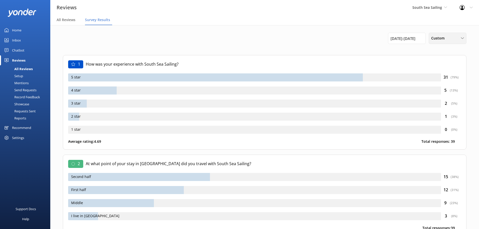
click at [444, 38] on span "Custom" at bounding box center [439, 38] width 16 height 6
click at [418, 60] on div "1 How was your experience with South Sea Sailing? 5 star 31 ( 79 %) 4 star 5 ( …" at bounding box center [265, 102] width 404 height 95
click at [413, 6] on span "South Sea Sailing" at bounding box center [427, 7] width 30 height 5
click at [421, 80] on link "South Sea Cats" at bounding box center [431, 81] width 50 height 12
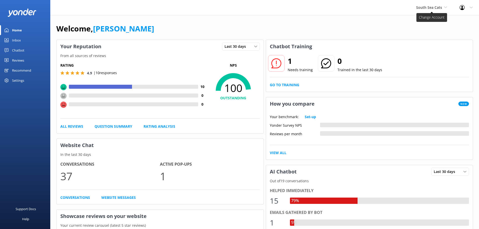
click at [436, 5] on span "South Sea Cats" at bounding box center [429, 7] width 26 height 5
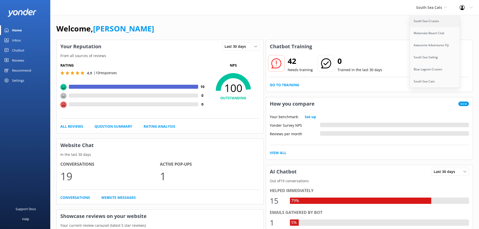
click at [430, 21] on link "South Sea Cruises" at bounding box center [435, 21] width 50 height 12
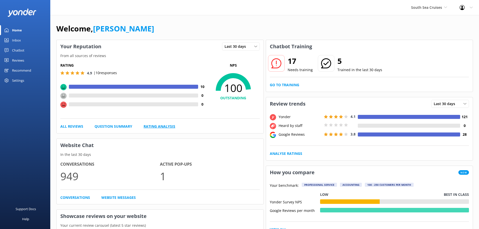
click at [157, 125] on link "Rating Analysis" at bounding box center [160, 127] width 32 height 6
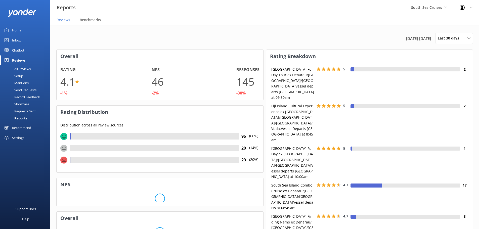
scroll to position [50, 203]
